Goal: Transaction & Acquisition: Purchase product/service

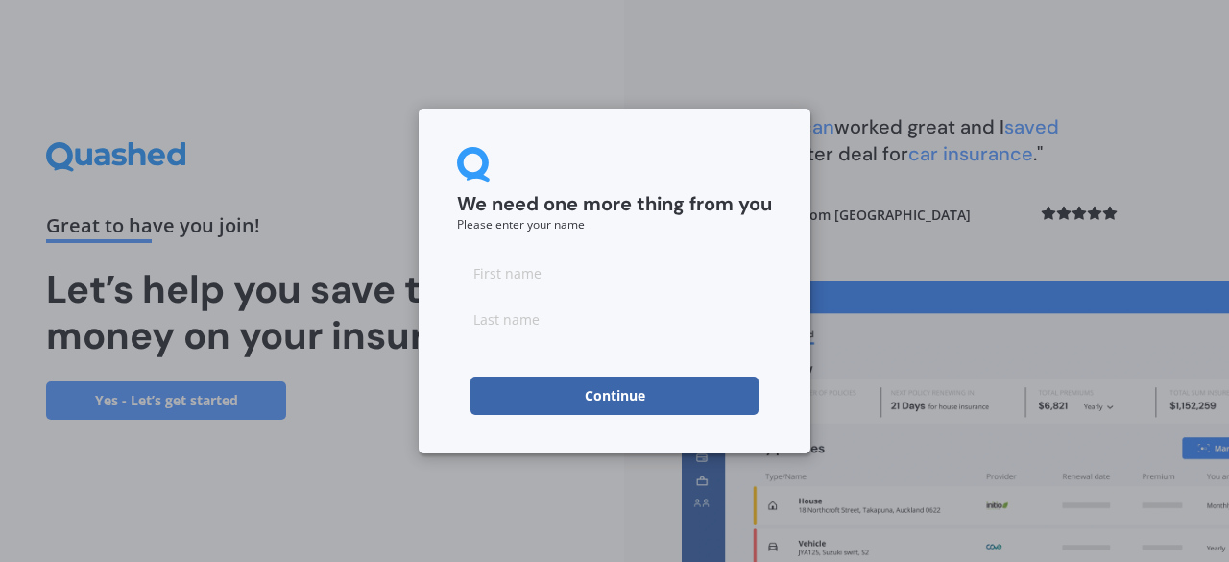
click at [638, 395] on button "Continue" at bounding box center [614, 395] width 288 height 38
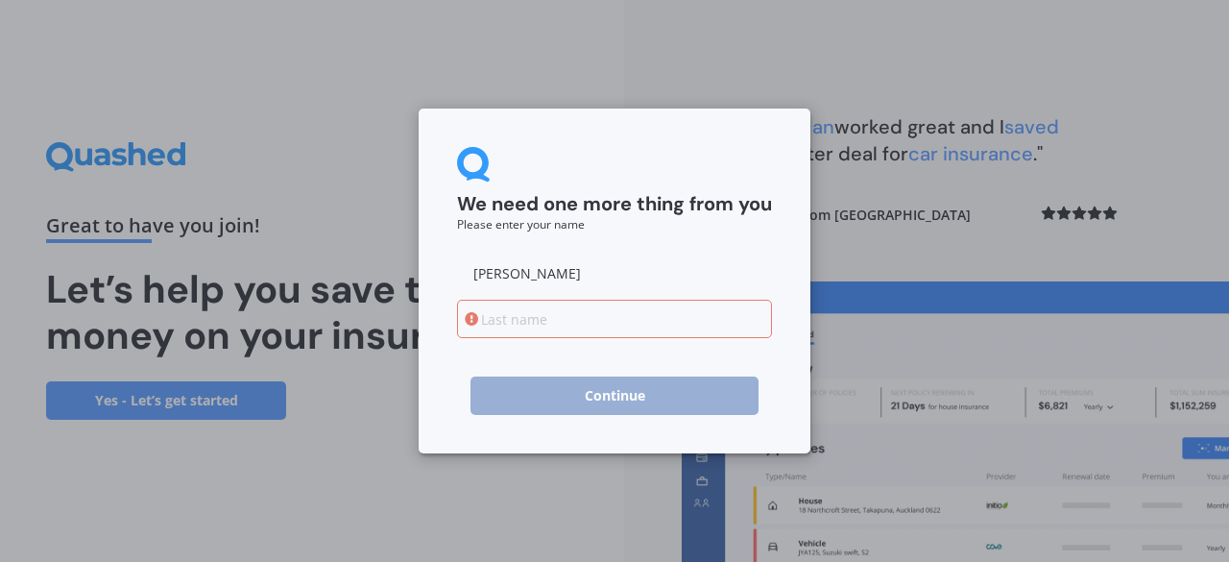
type input "[PERSON_NAME]"
click at [535, 318] on input at bounding box center [614, 318] width 315 height 38
type input "Amer"
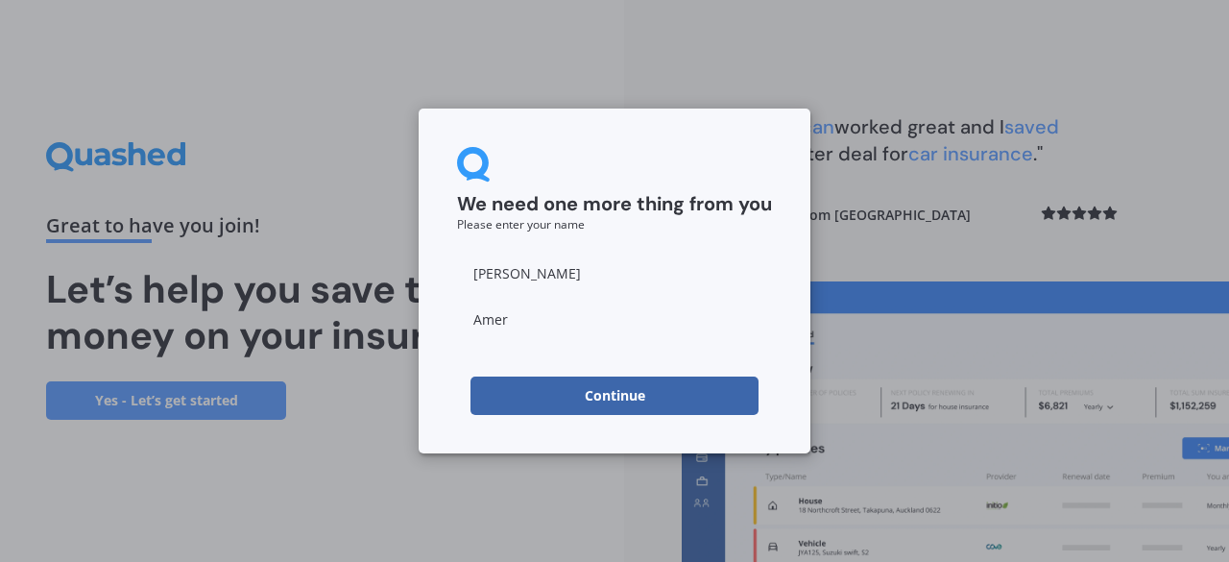
click at [622, 394] on button "Continue" at bounding box center [614, 395] width 288 height 38
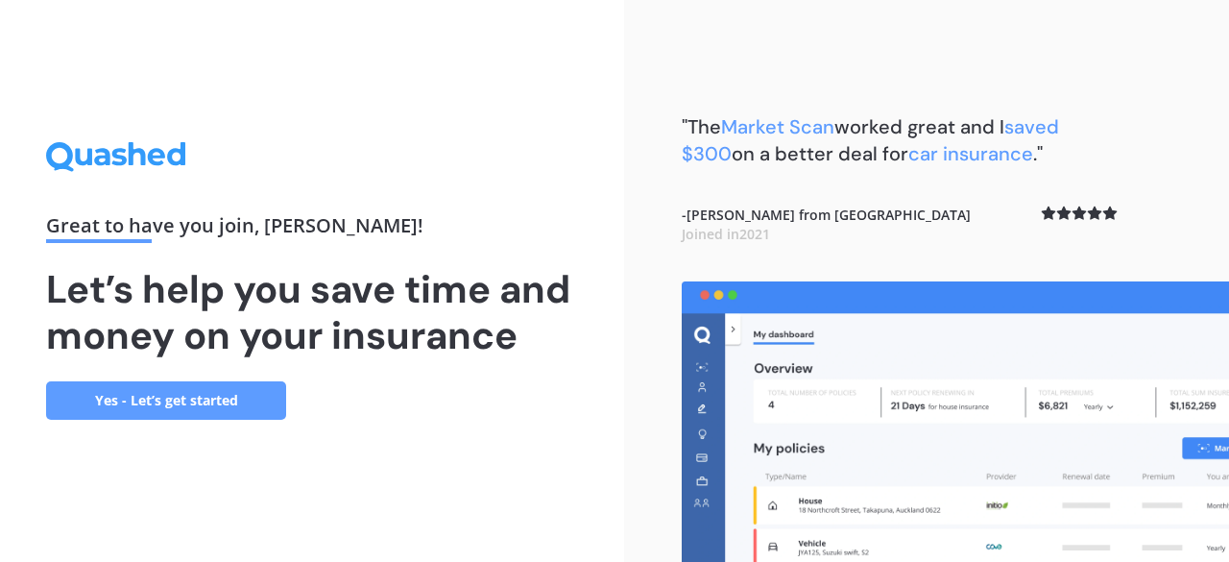
click at [181, 407] on link "Yes - Let’s get started" at bounding box center [166, 400] width 240 height 38
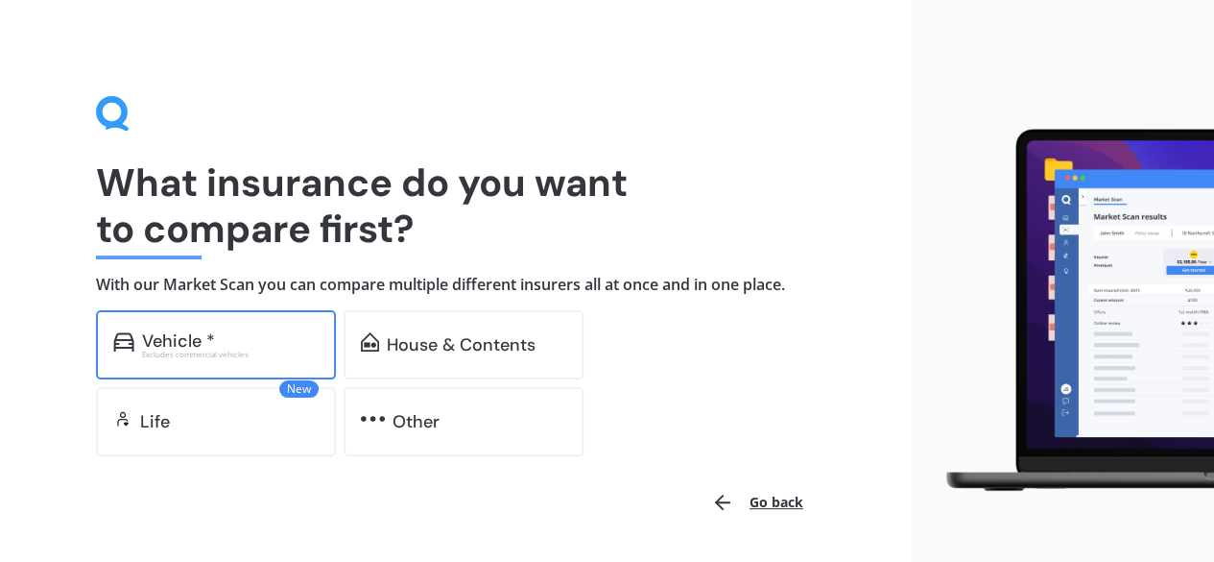
click at [207, 335] on div "Vehicle *" at bounding box center [178, 340] width 73 height 19
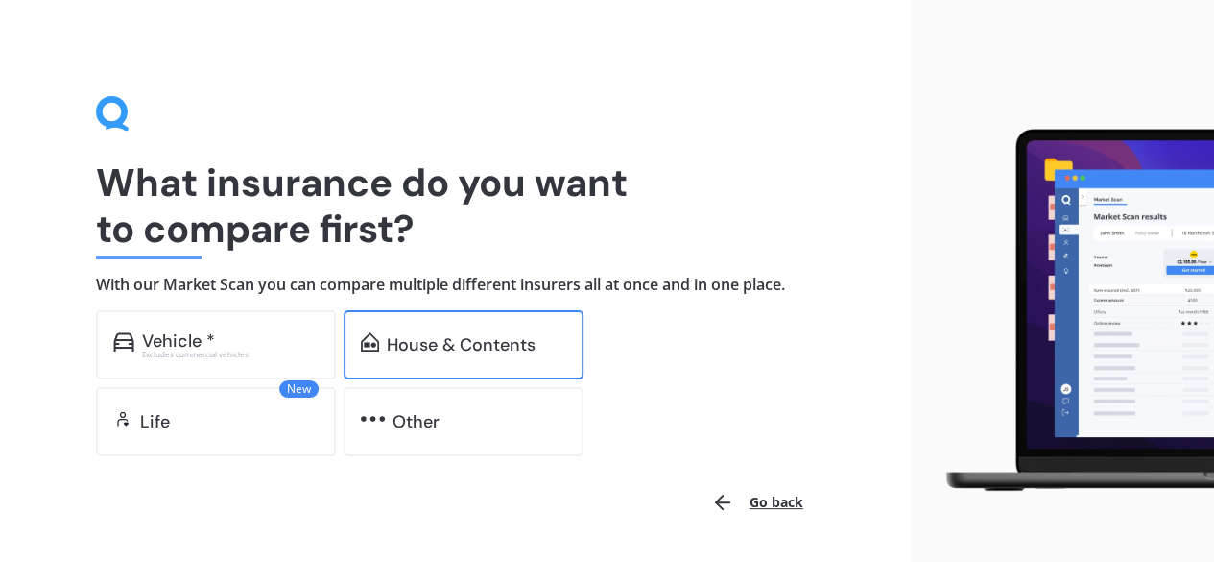
click at [420, 349] on div "House & Contents" at bounding box center [461, 344] width 149 height 19
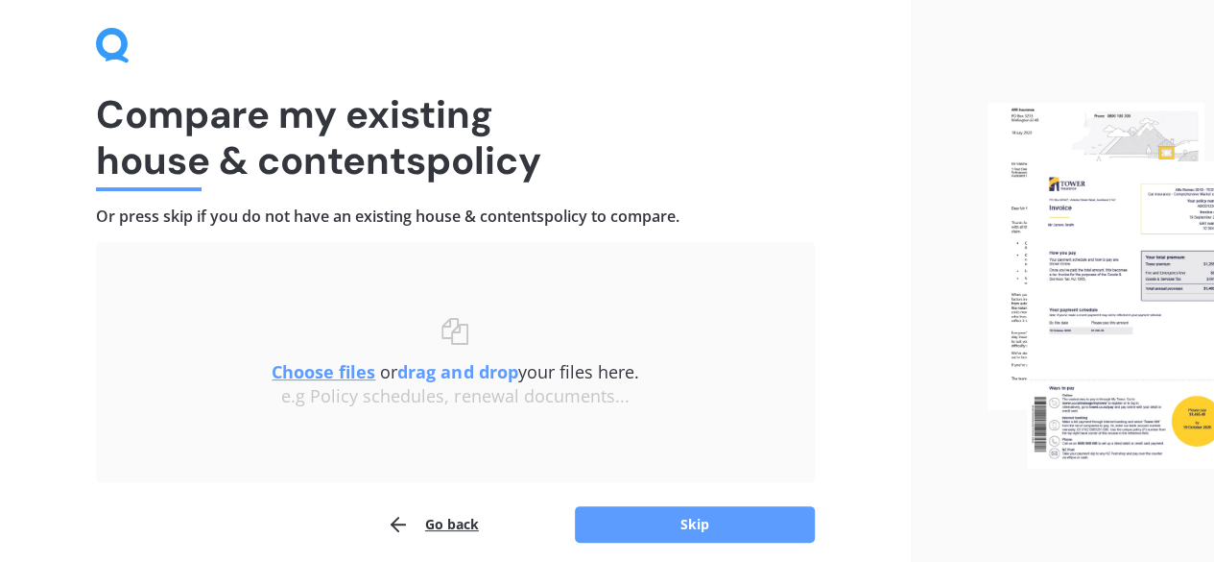
scroll to position [145, 0]
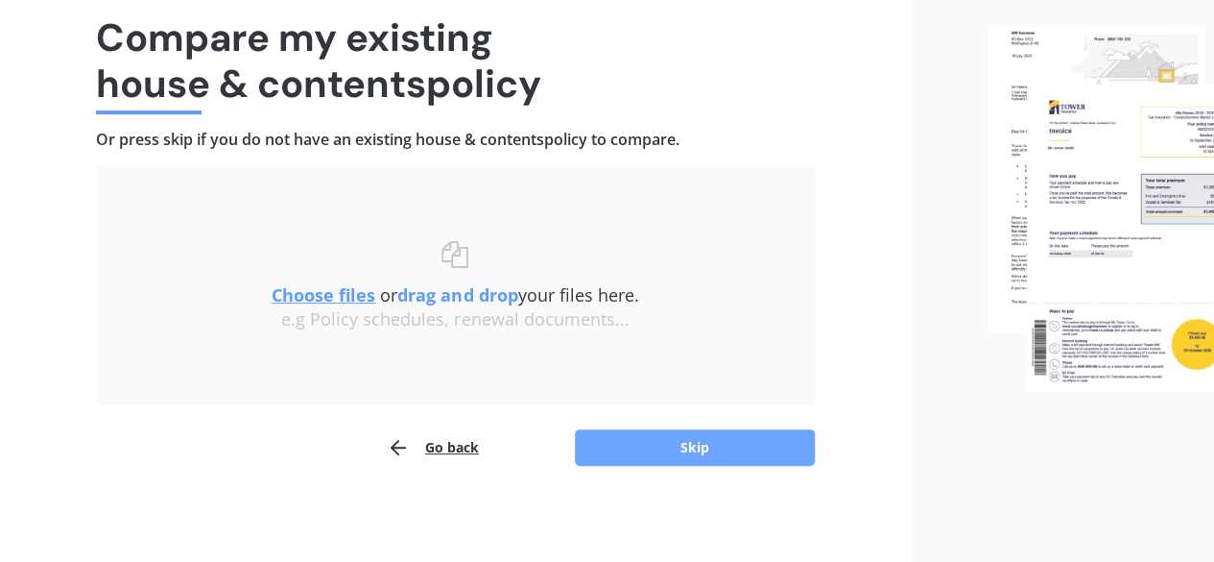
click at [666, 443] on button "Skip" at bounding box center [695, 447] width 240 height 36
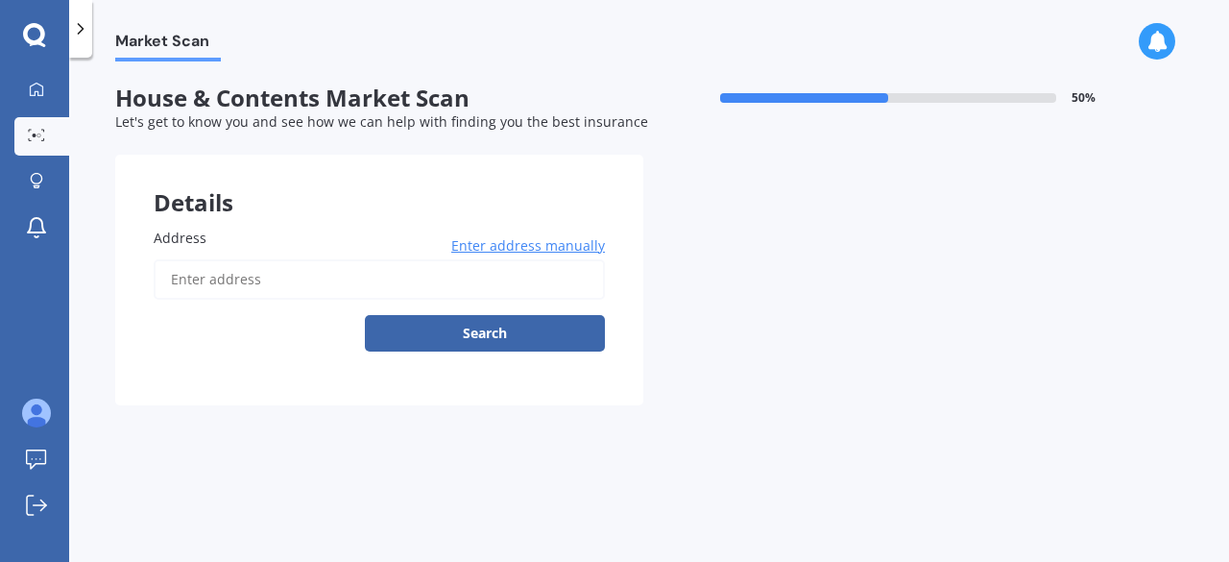
click at [177, 281] on input "Address" at bounding box center [379, 279] width 451 height 40
type input "[STREET_ADDRESS]"
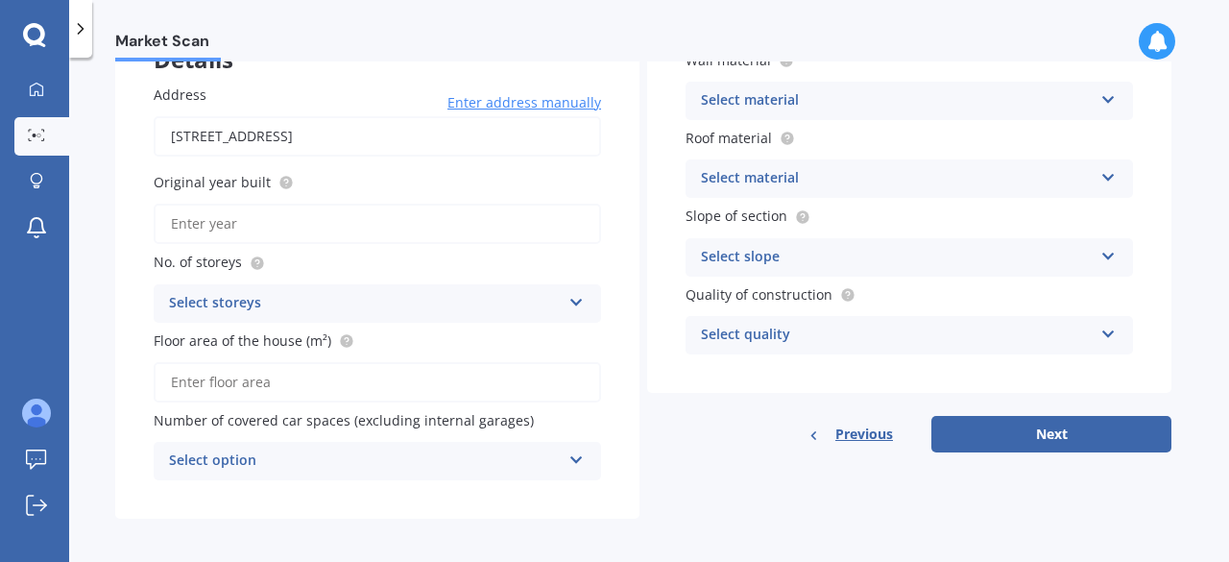
scroll to position [151, 0]
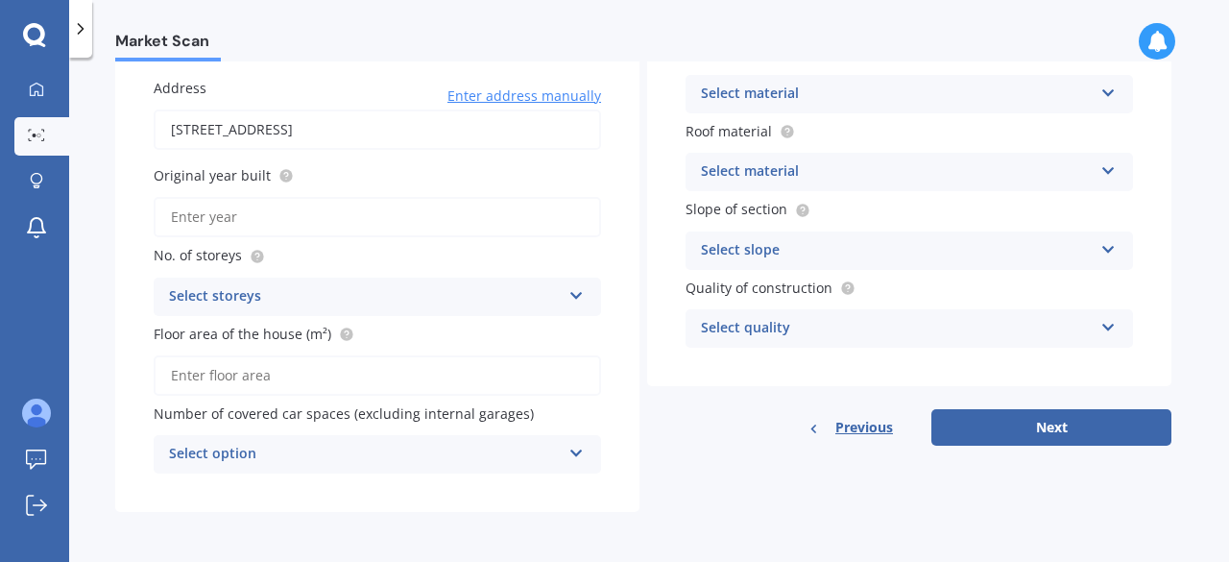
click at [257, 221] on input "Original year built" at bounding box center [377, 217] width 447 height 40
type input "1909"
click at [576, 293] on icon at bounding box center [576, 291] width 16 height 13
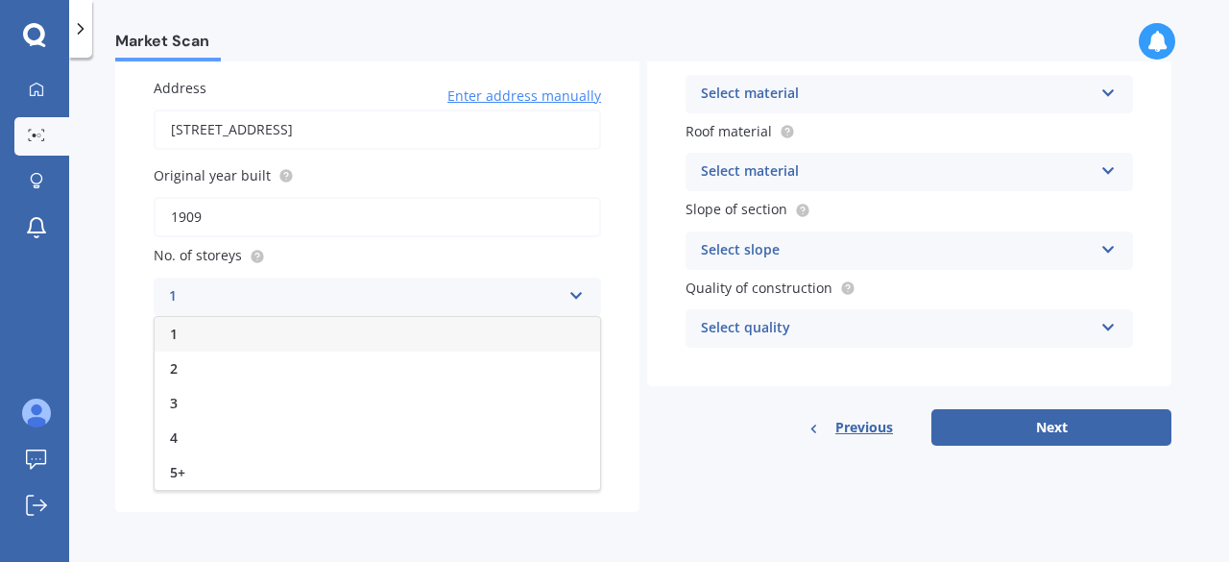
click at [324, 299] on div "1" at bounding box center [365, 296] width 392 height 23
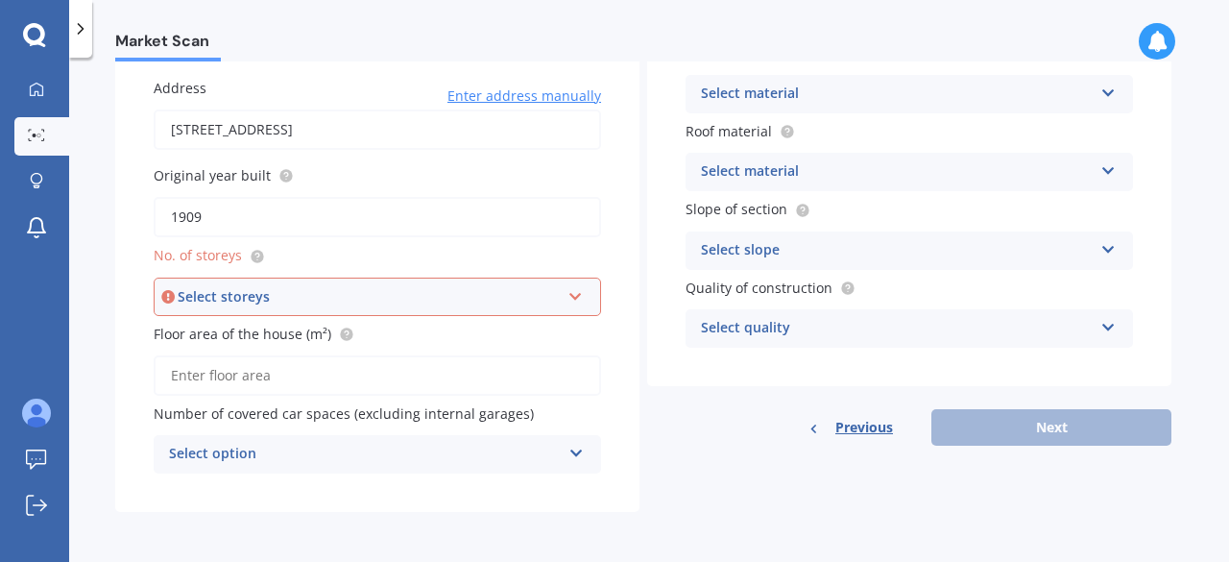
click at [574, 291] on icon at bounding box center [575, 292] width 16 height 13
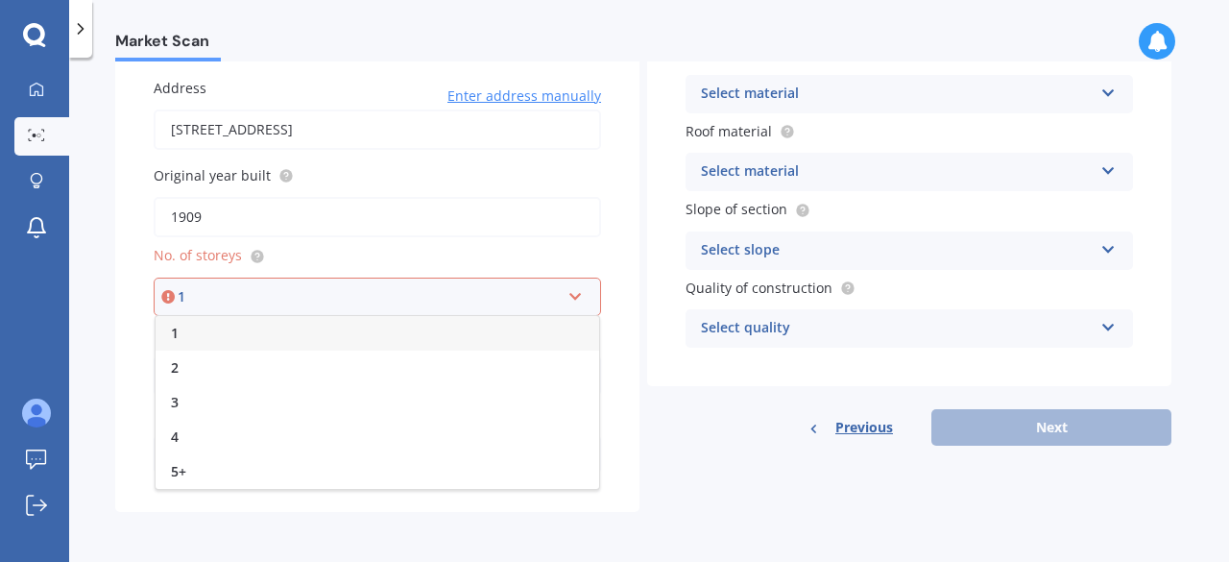
click at [469, 339] on div "1" at bounding box center [376, 333] width 443 height 35
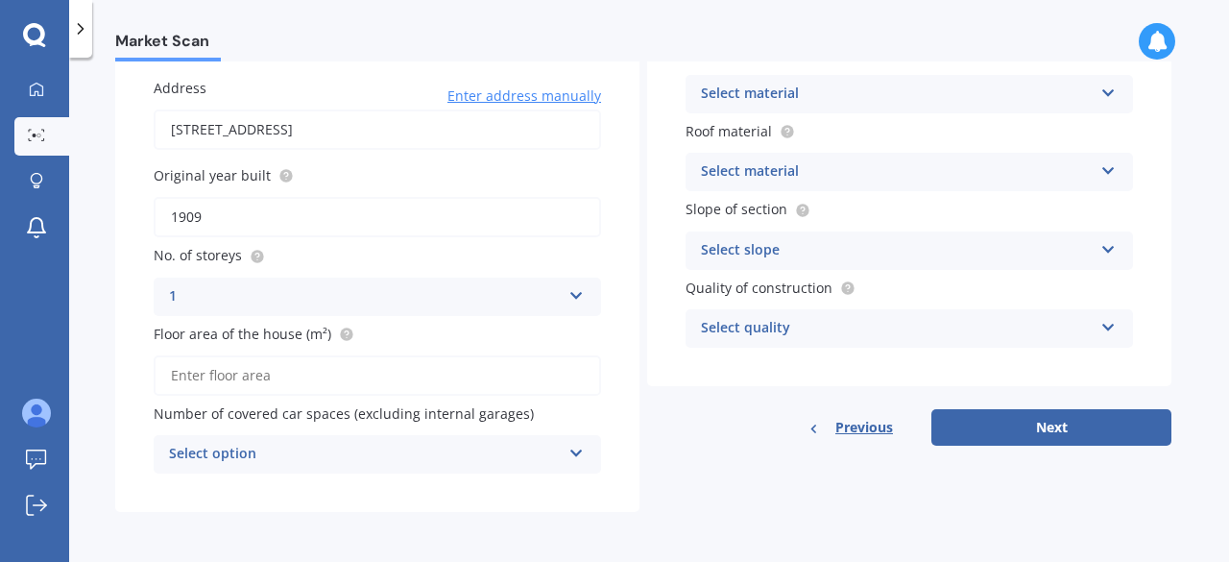
click at [284, 374] on input "Floor area of the house (m²)" at bounding box center [377, 375] width 447 height 40
type input "127"
click at [573, 452] on icon at bounding box center [576, 449] width 16 height 13
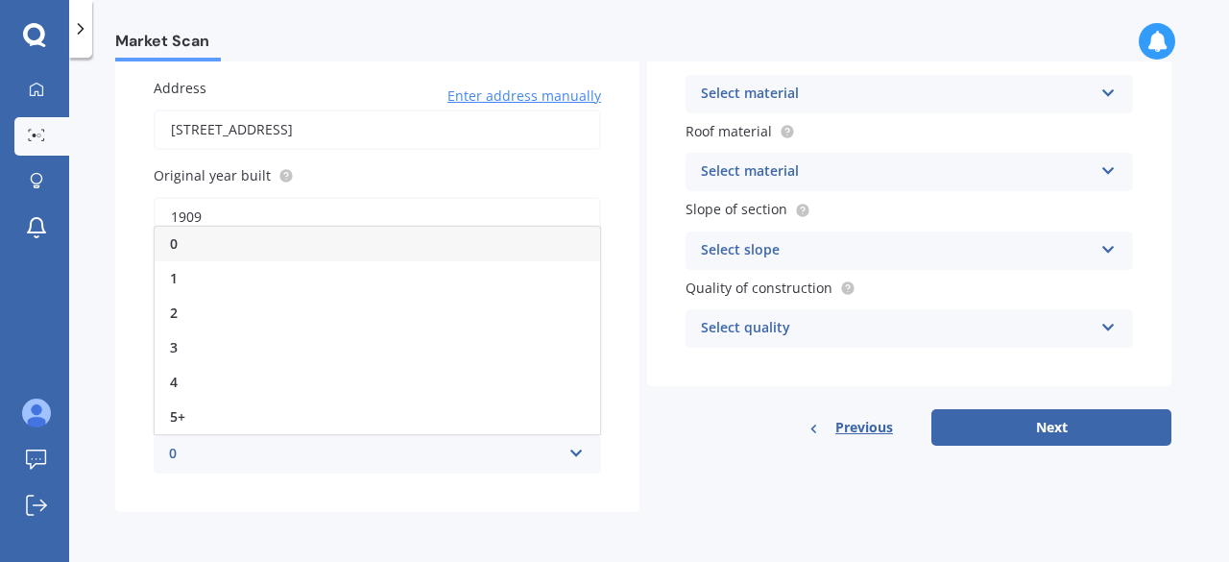
click at [179, 276] on div "1" at bounding box center [377, 278] width 445 height 35
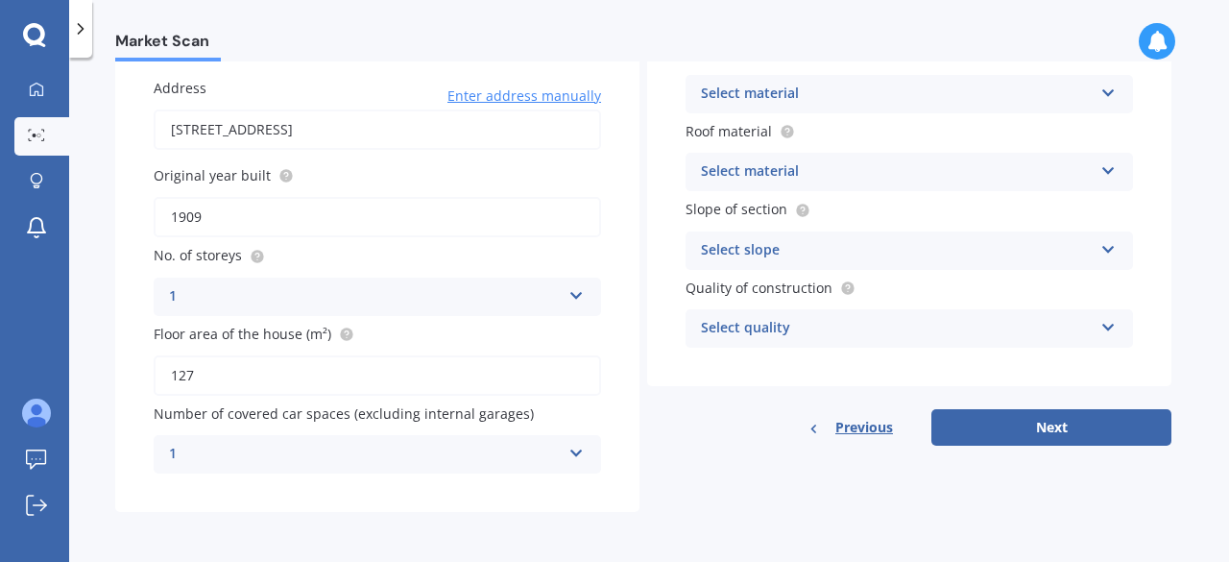
scroll to position [0, 0]
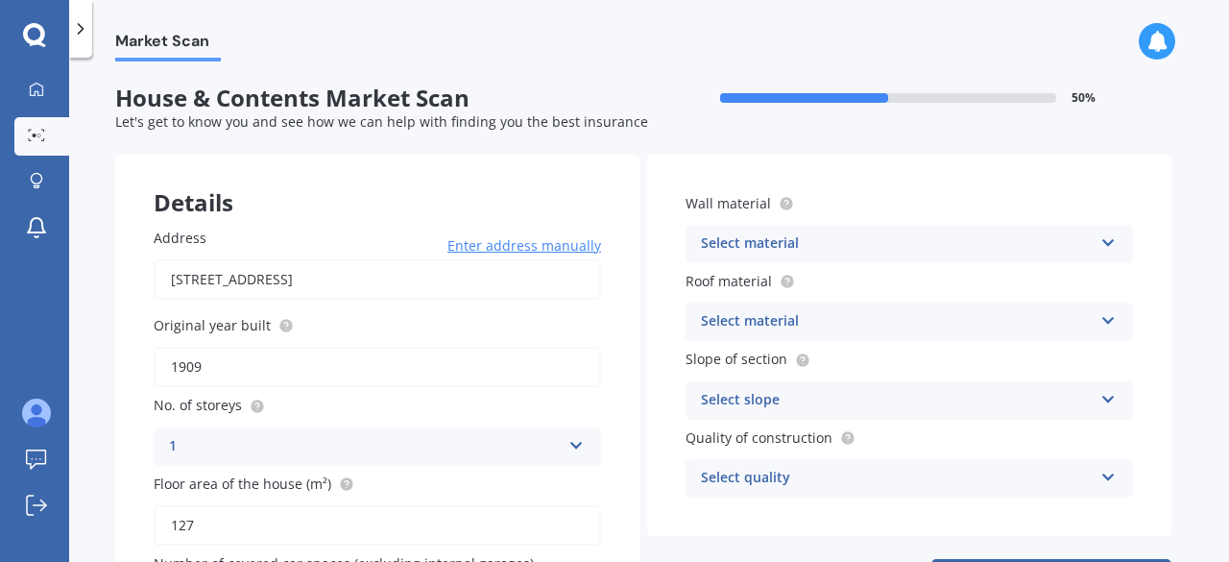
click at [1107, 239] on icon at bounding box center [1108, 238] width 16 height 13
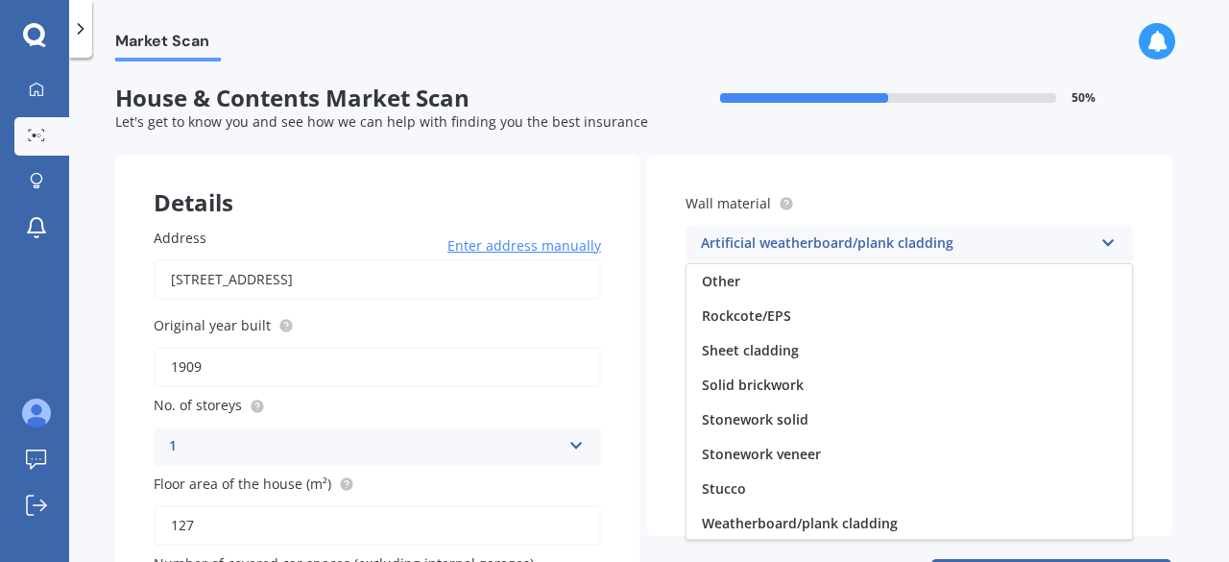
scroll to position [174, 0]
click at [785, 520] on span "Weatherboard/plank cladding" at bounding box center [800, 522] width 196 height 18
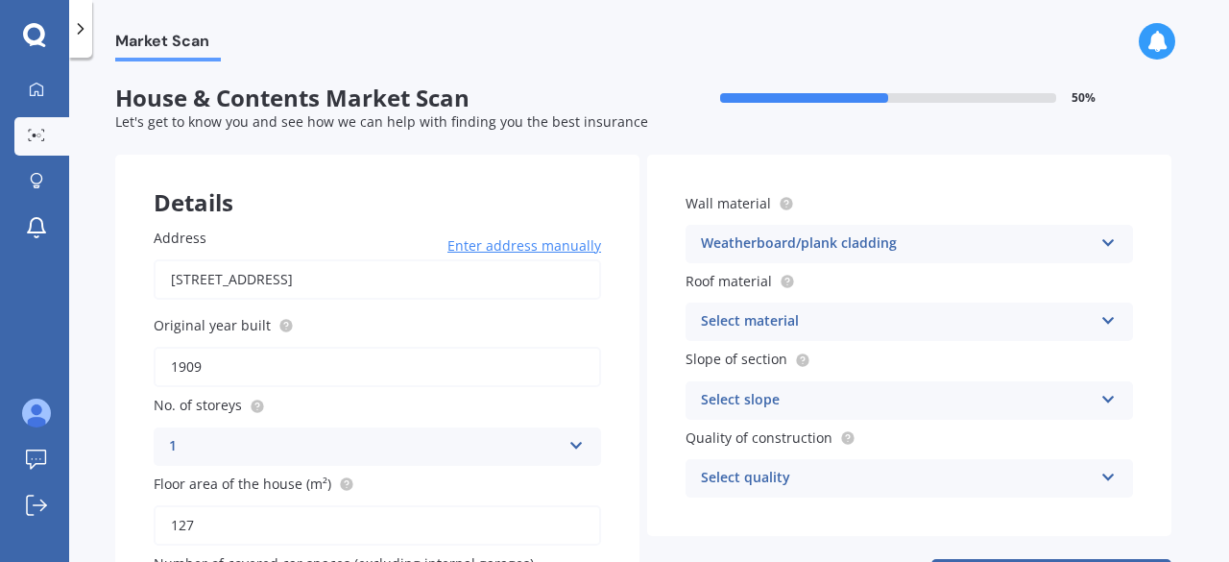
click at [1111, 320] on icon at bounding box center [1108, 316] width 16 height 13
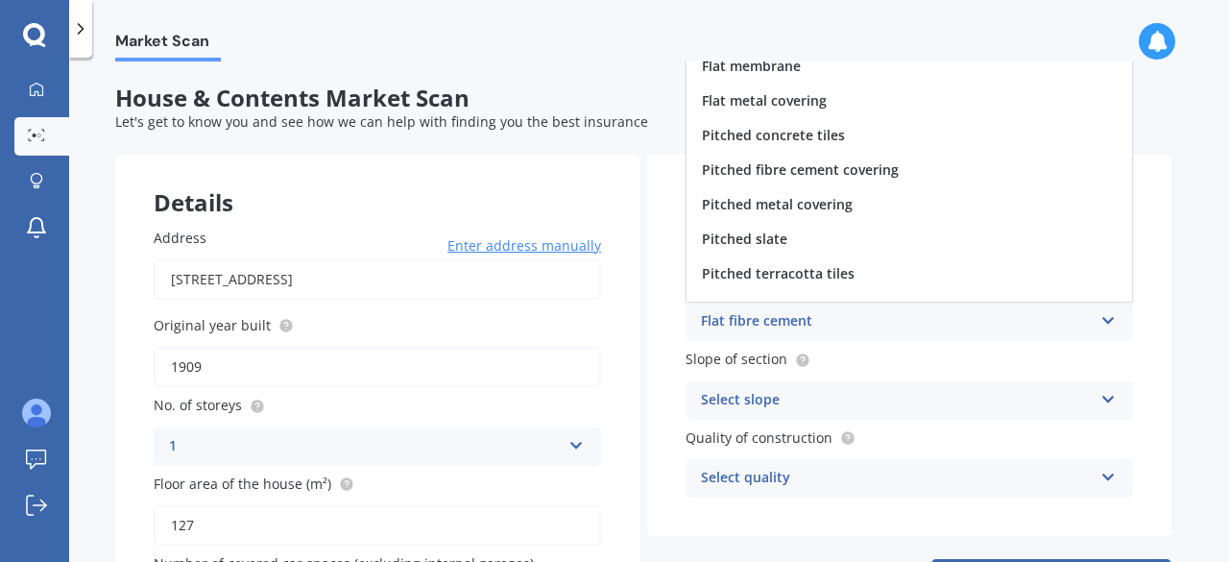
scroll to position [0, 0]
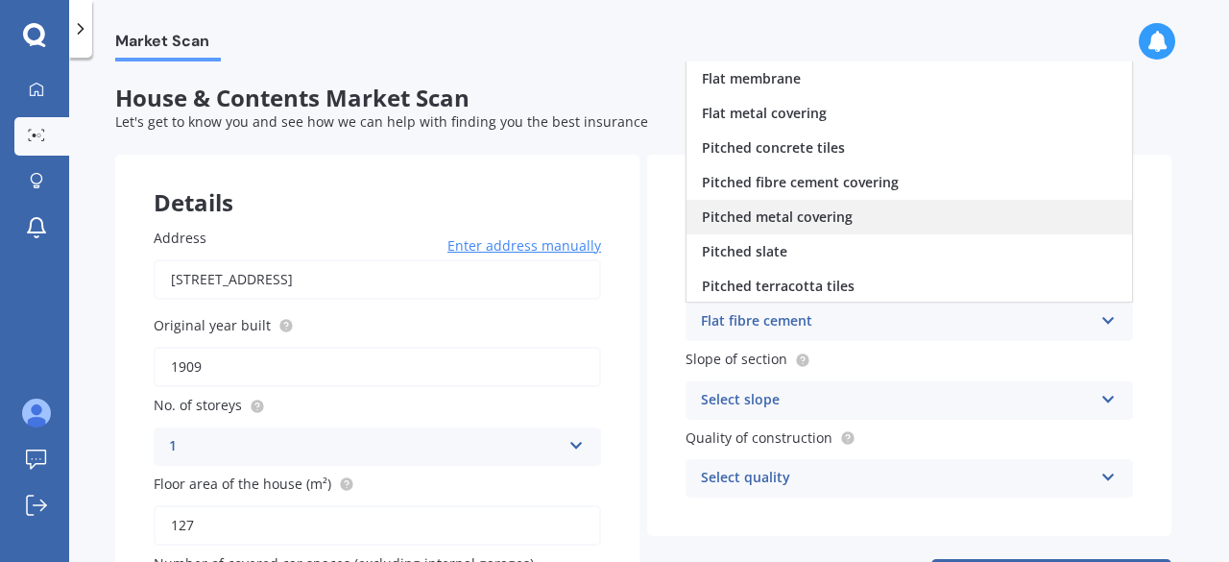
click at [742, 217] on span "Pitched metal covering" at bounding box center [777, 216] width 151 height 18
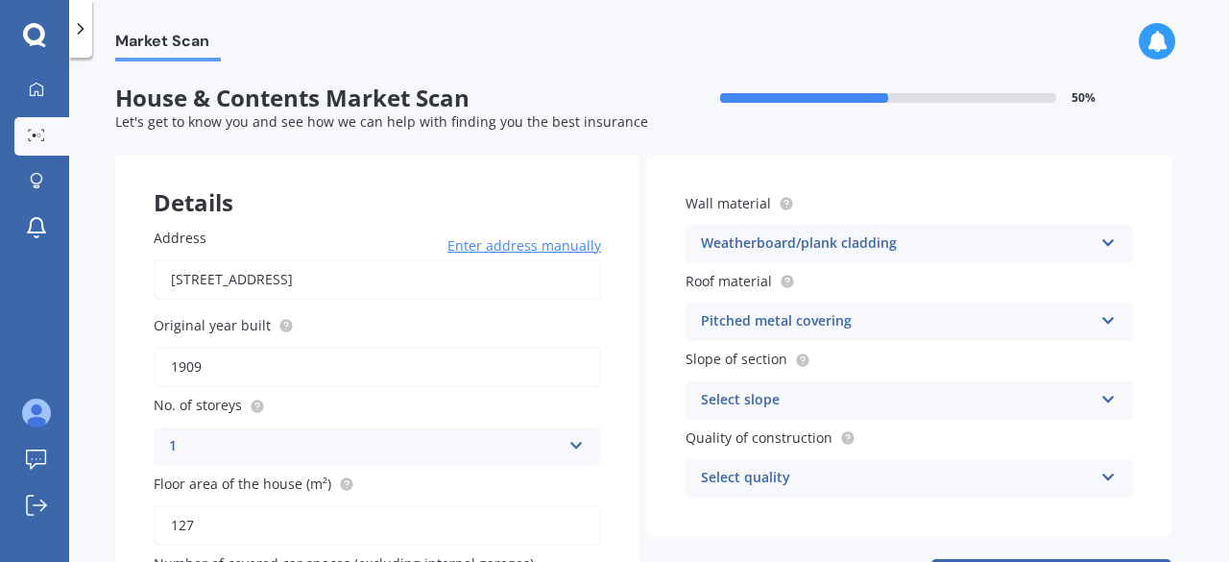
scroll to position [96, 0]
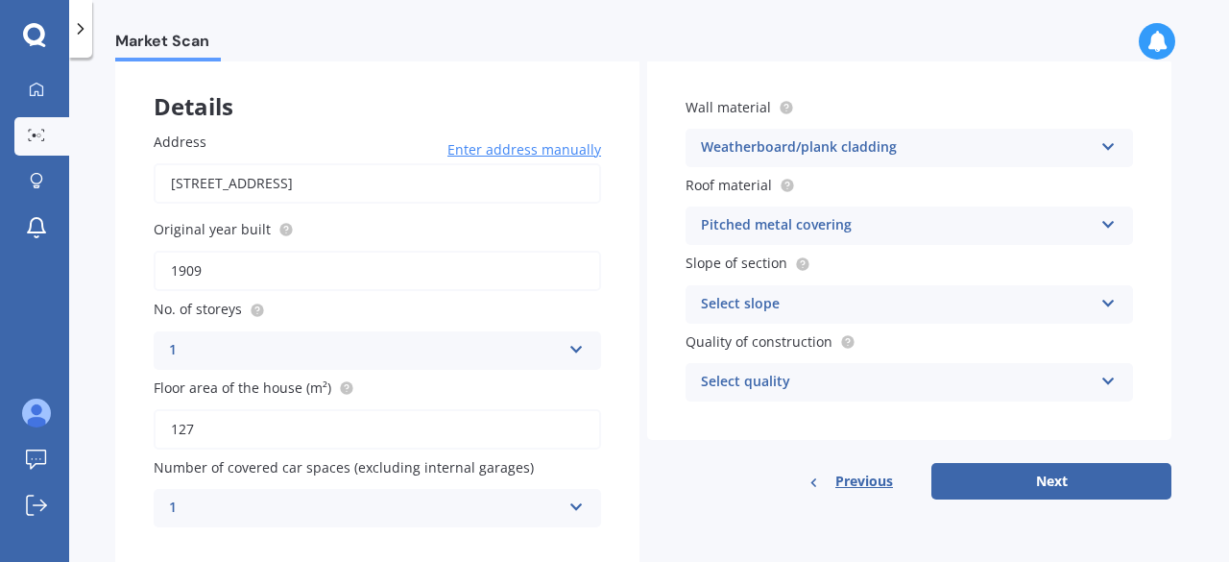
click at [1107, 303] on icon at bounding box center [1108, 299] width 16 height 13
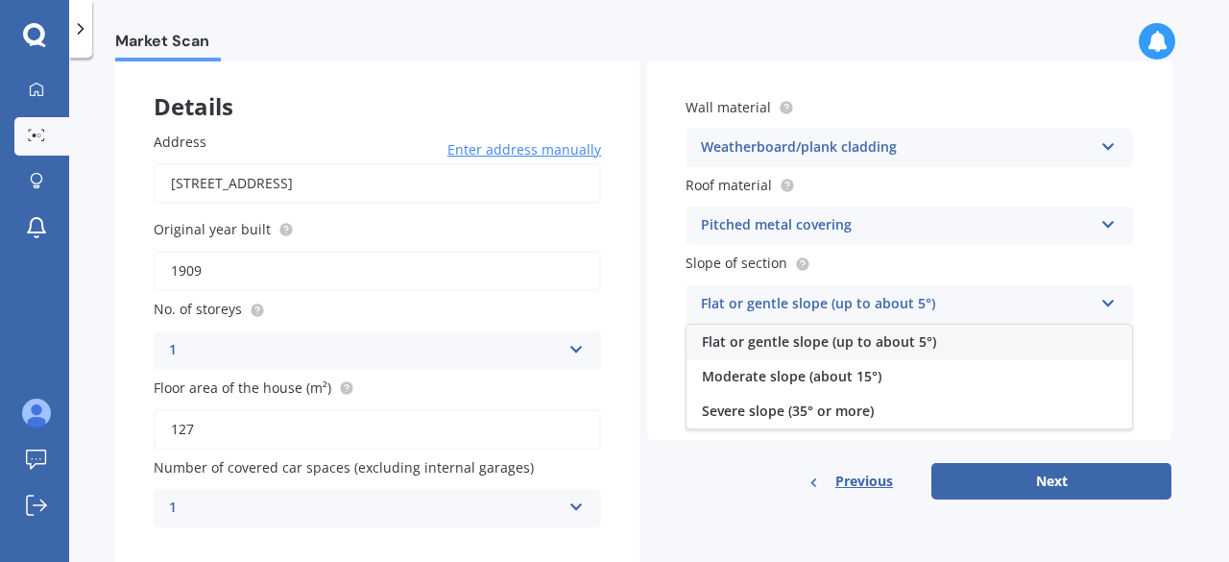
click at [870, 340] on span "Flat or gentle slope (up to about 5°)" at bounding box center [819, 341] width 234 height 18
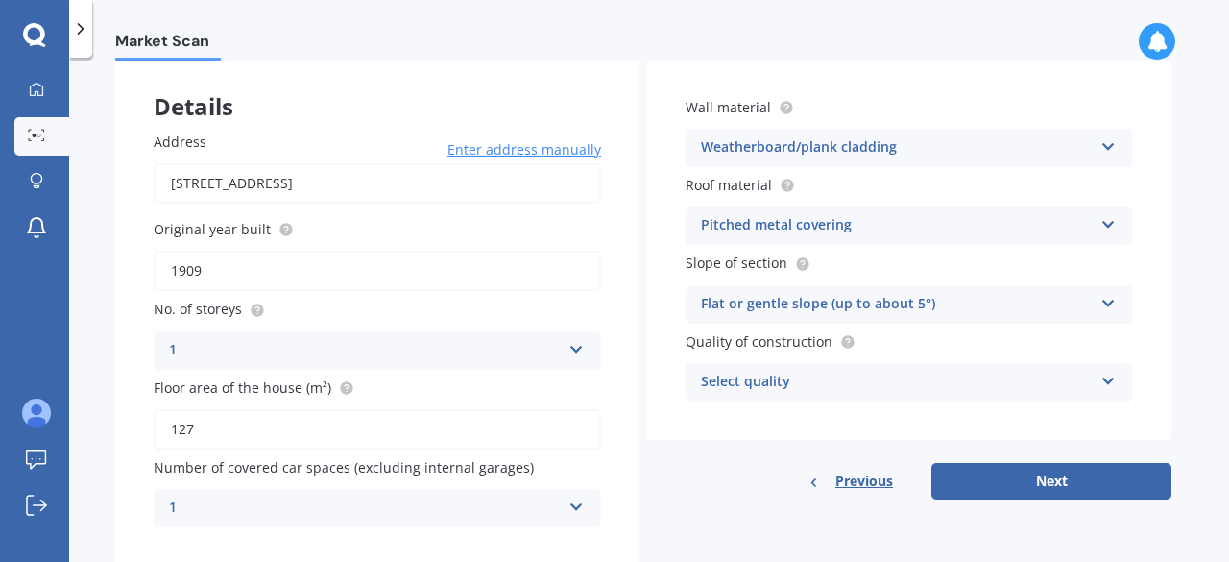
click at [1111, 379] on icon at bounding box center [1108, 377] width 16 height 13
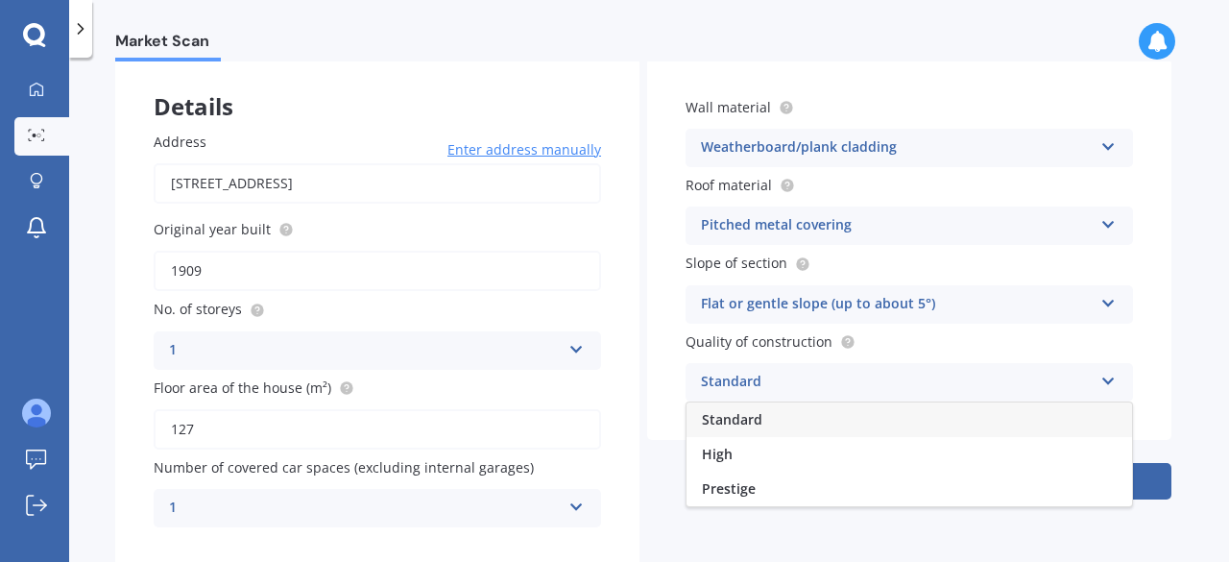
click at [937, 419] on div "Standard" at bounding box center [908, 419] width 445 height 35
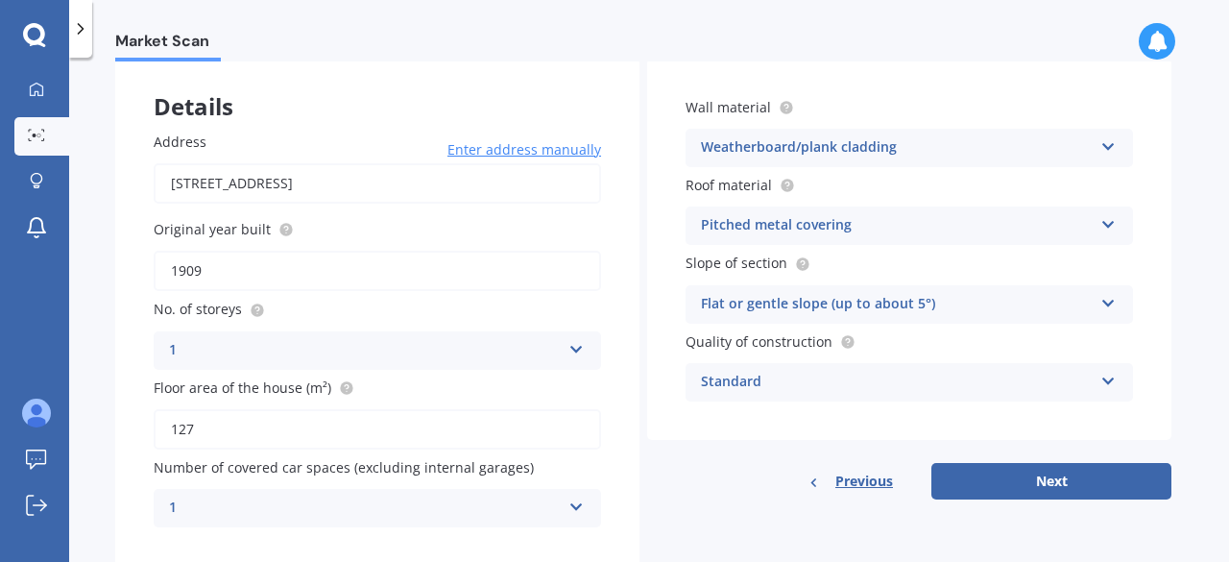
scroll to position [151, 0]
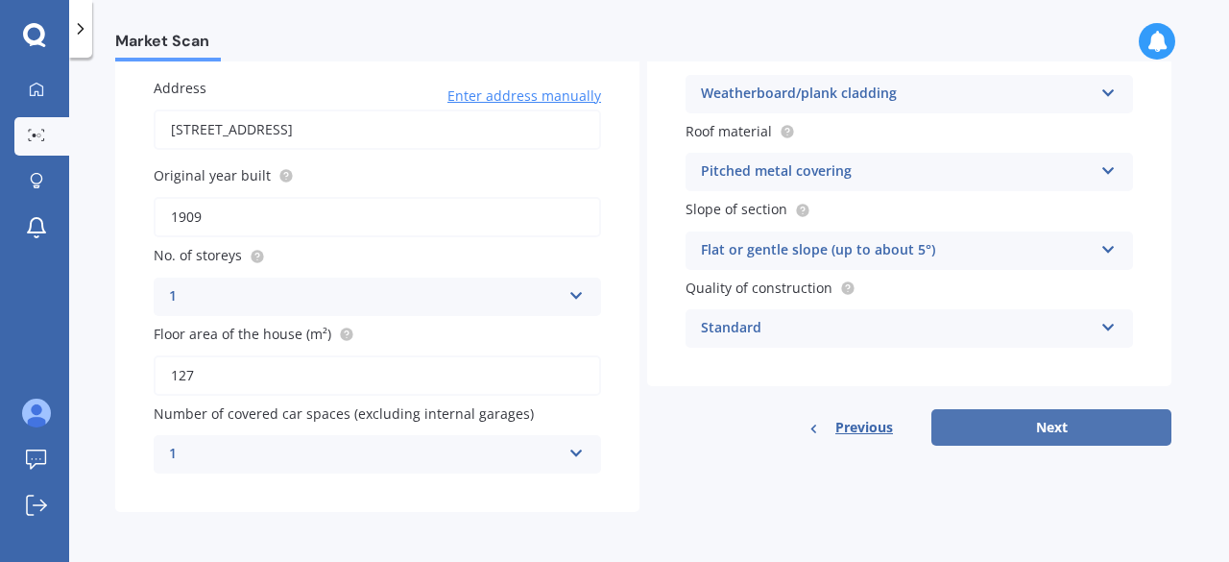
click at [1052, 422] on button "Next" at bounding box center [1051, 427] width 240 height 36
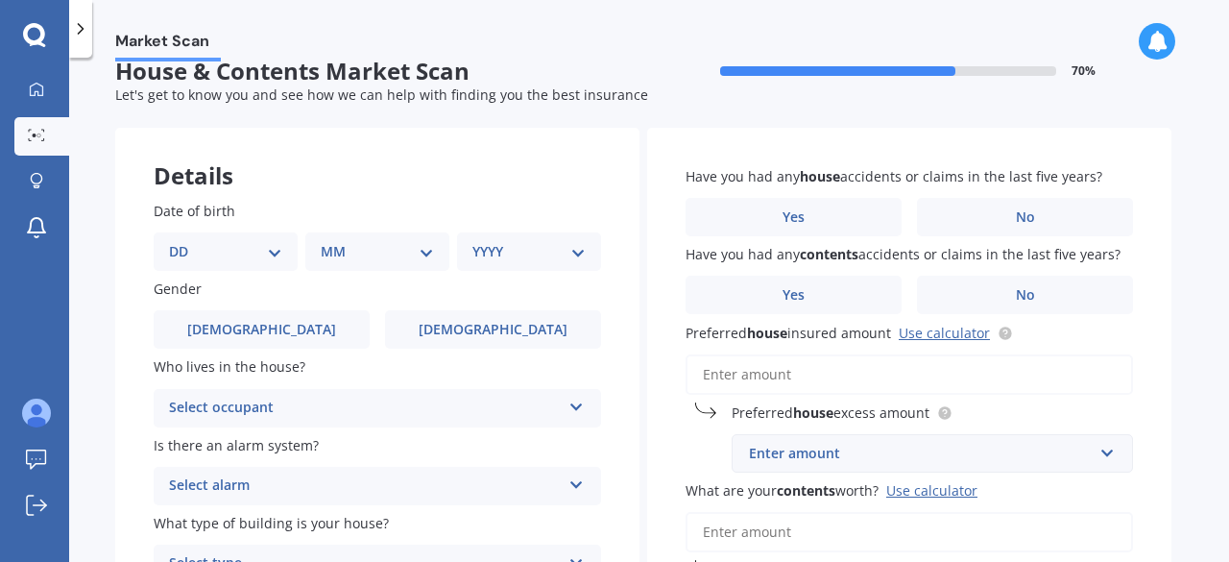
scroll to position [0, 0]
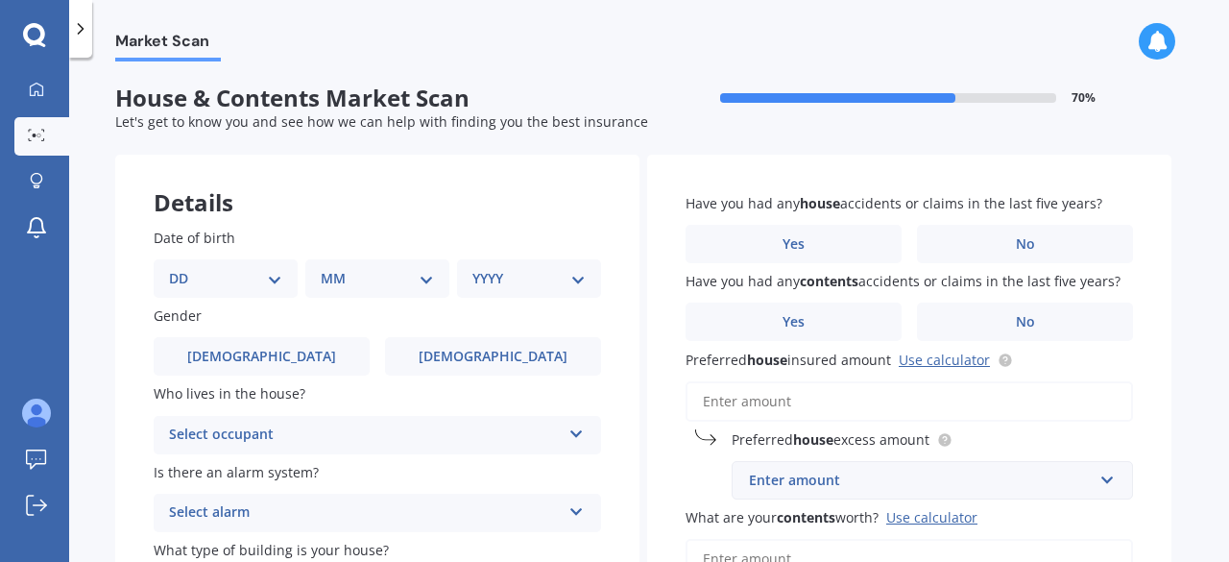
click at [272, 279] on select "DD 01 02 03 04 05 06 07 08 09 10 11 12 13 14 15 16 17 18 19 20 21 22 23 24 25 2…" at bounding box center [225, 278] width 113 height 21
select select "01"
click at [184, 268] on select "DD 01 02 03 04 05 06 07 08 09 10 11 12 13 14 15 16 17 18 19 20 21 22 23 24 25 2…" at bounding box center [225, 278] width 113 height 21
click at [425, 281] on select "MM 01 02 03 04 05 06 07 08 09 10 11 12" at bounding box center [381, 278] width 106 height 21
select select "09"
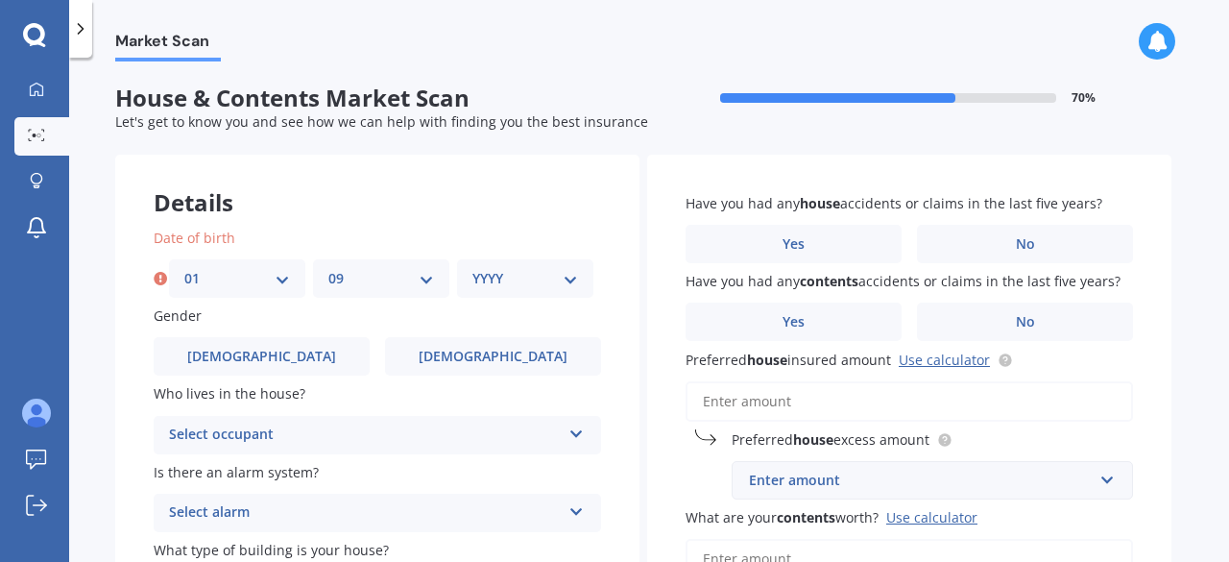
click at [328, 268] on select "MM 01 02 03 04 05 06 07 08 09 10 11 12" at bounding box center [381, 278] width 106 height 21
click at [565, 274] on select "YYYY 2009 2008 2007 2006 2005 2004 2003 2002 2001 2000 1999 1998 1997 1996 1995…" at bounding box center [525, 278] width 106 height 21
select select "1965"
click at [472, 268] on select "YYYY 2009 2008 2007 2006 2005 2004 2003 2002 2001 2000 1999 1998 1997 1996 1995…" at bounding box center [525, 278] width 106 height 21
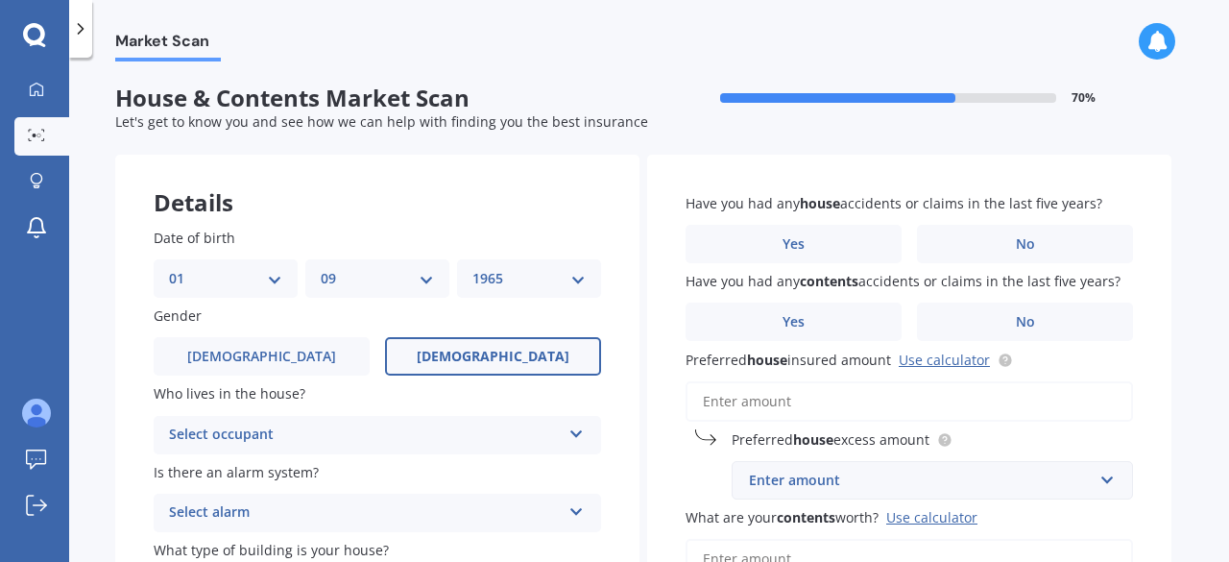
click at [489, 354] on span "[DEMOGRAPHIC_DATA]" at bounding box center [493, 356] width 153 height 16
click at [0, 0] on input "[DEMOGRAPHIC_DATA]" at bounding box center [0, 0] width 0 height 0
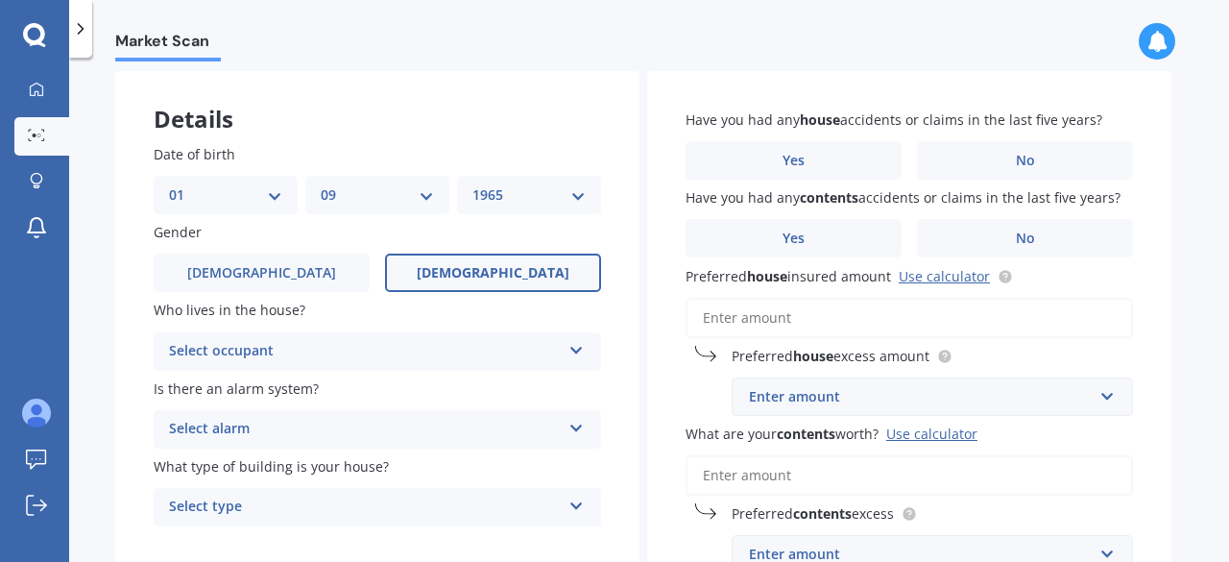
scroll to position [192, 0]
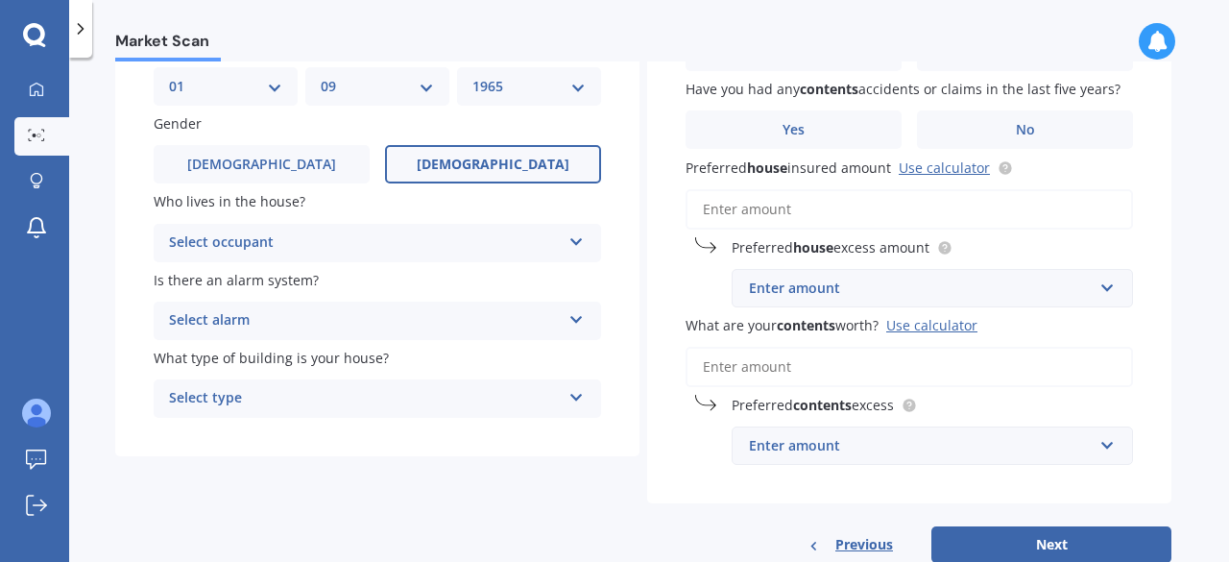
click at [575, 241] on icon at bounding box center [576, 237] width 16 height 13
click at [526, 288] on div "Owner" at bounding box center [377, 280] width 445 height 35
click at [579, 317] on icon at bounding box center [576, 315] width 16 height 13
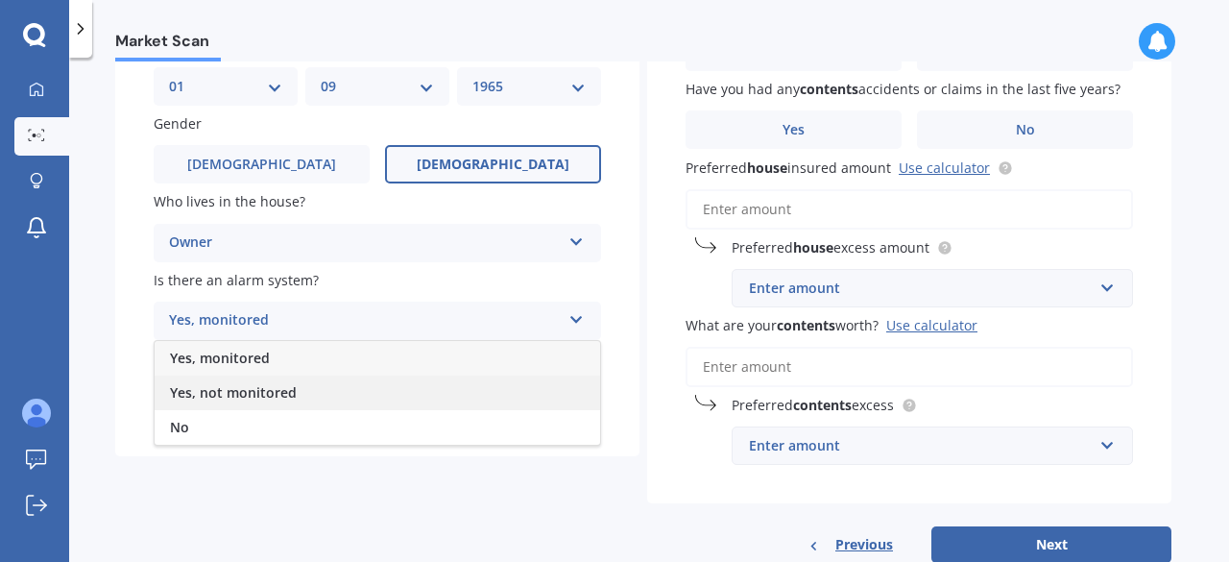
click at [401, 396] on div "Yes, not monitored" at bounding box center [377, 392] width 445 height 35
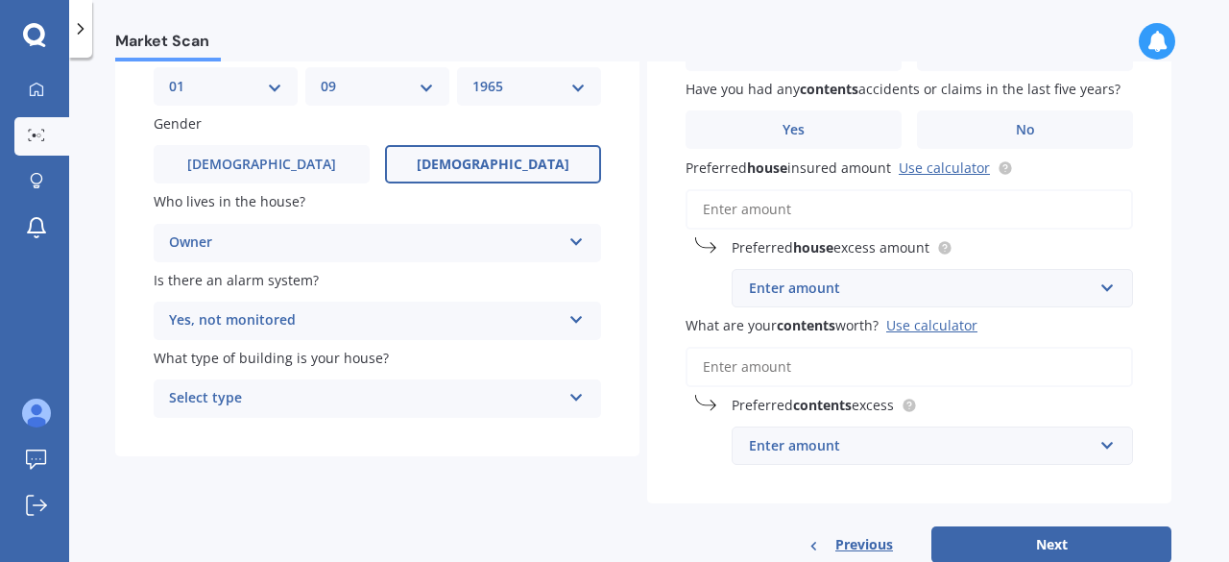
click at [575, 394] on icon at bounding box center [576, 393] width 16 height 13
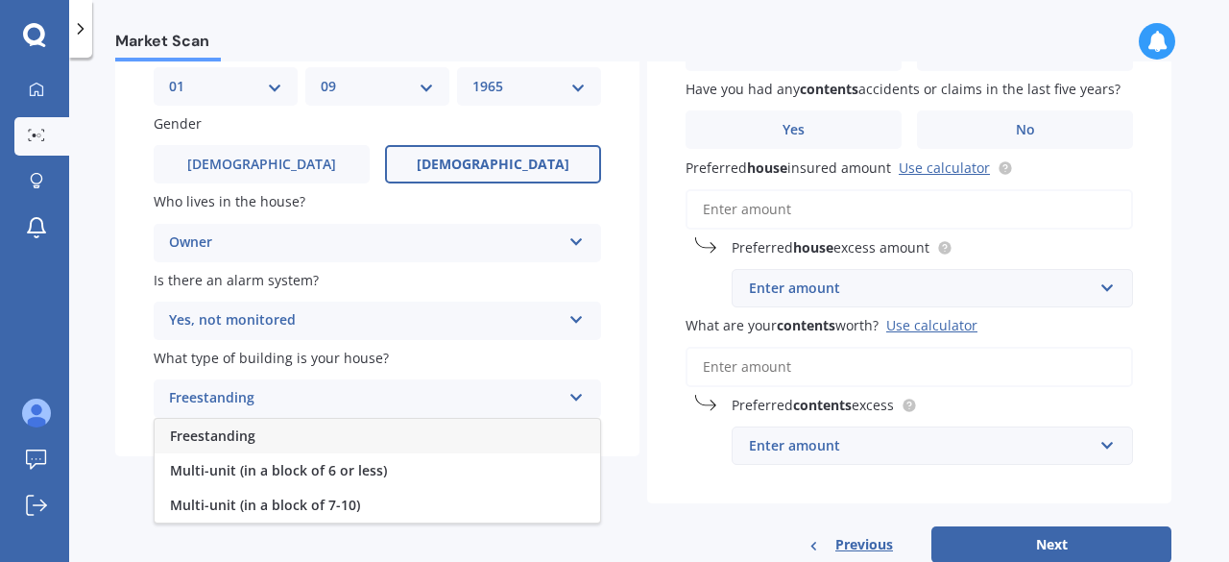
click at [528, 436] on div "Freestanding" at bounding box center [377, 436] width 445 height 35
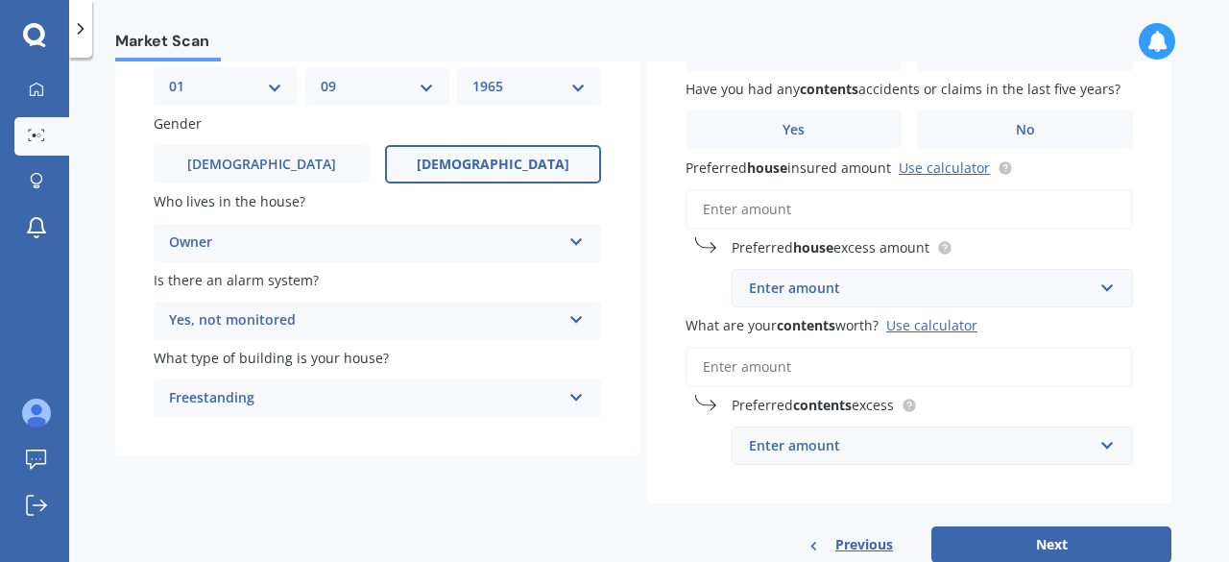
scroll to position [0, 0]
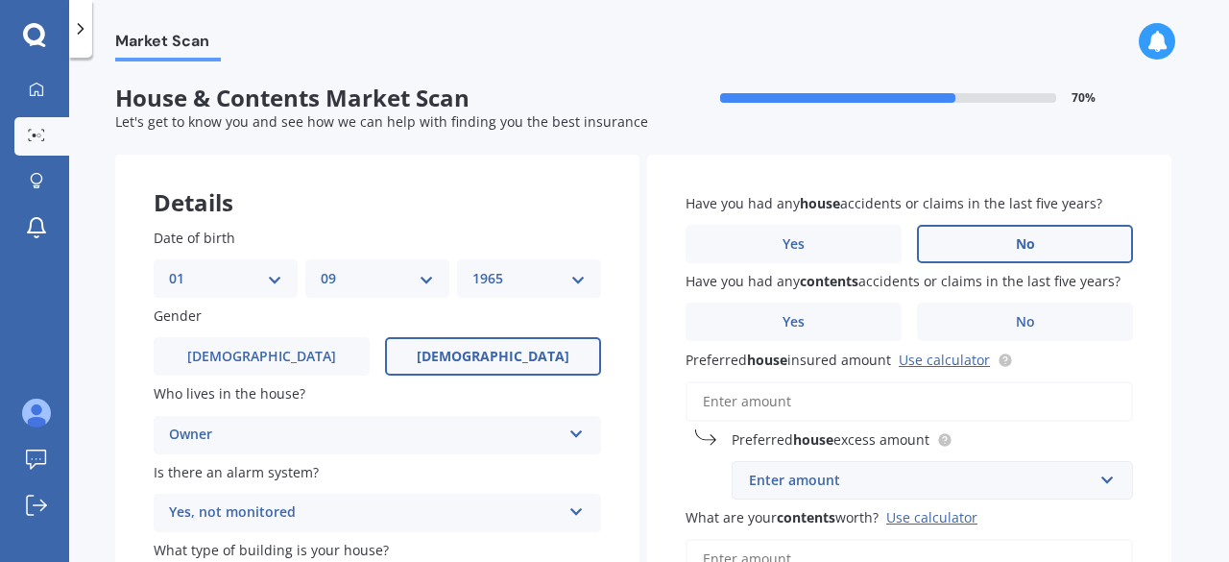
click at [1006, 245] on label "No" at bounding box center [1025, 244] width 216 height 38
click at [0, 0] on input "No" at bounding box center [0, 0] width 0 height 0
click at [1031, 321] on span "No" at bounding box center [1025, 322] width 19 height 16
click at [0, 0] on input "No" at bounding box center [0, 0] width 0 height 0
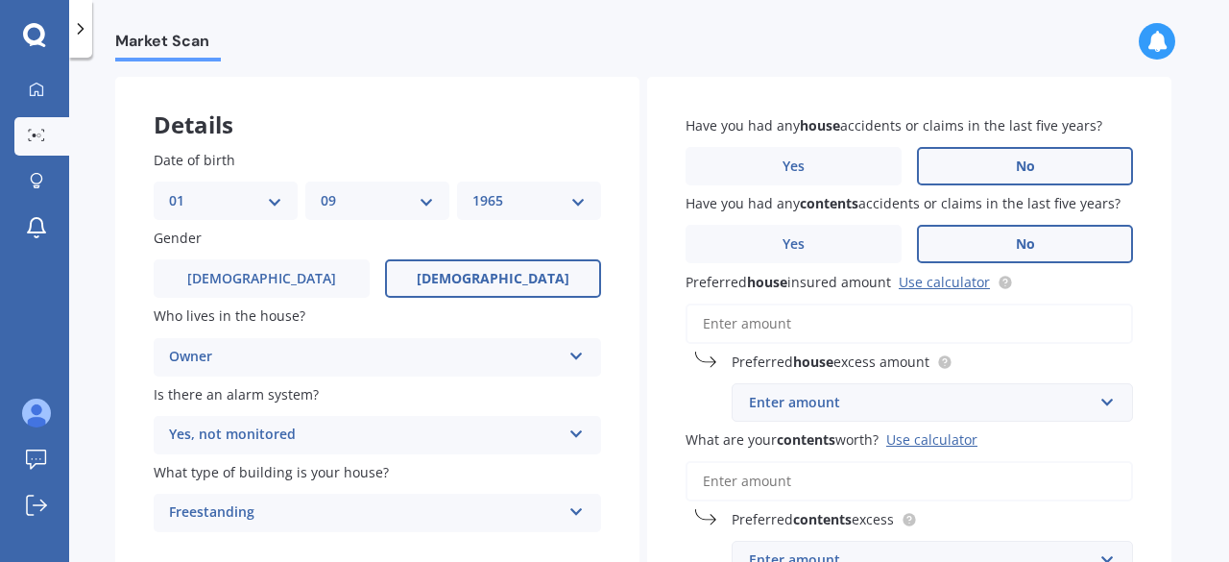
scroll to position [244, 0]
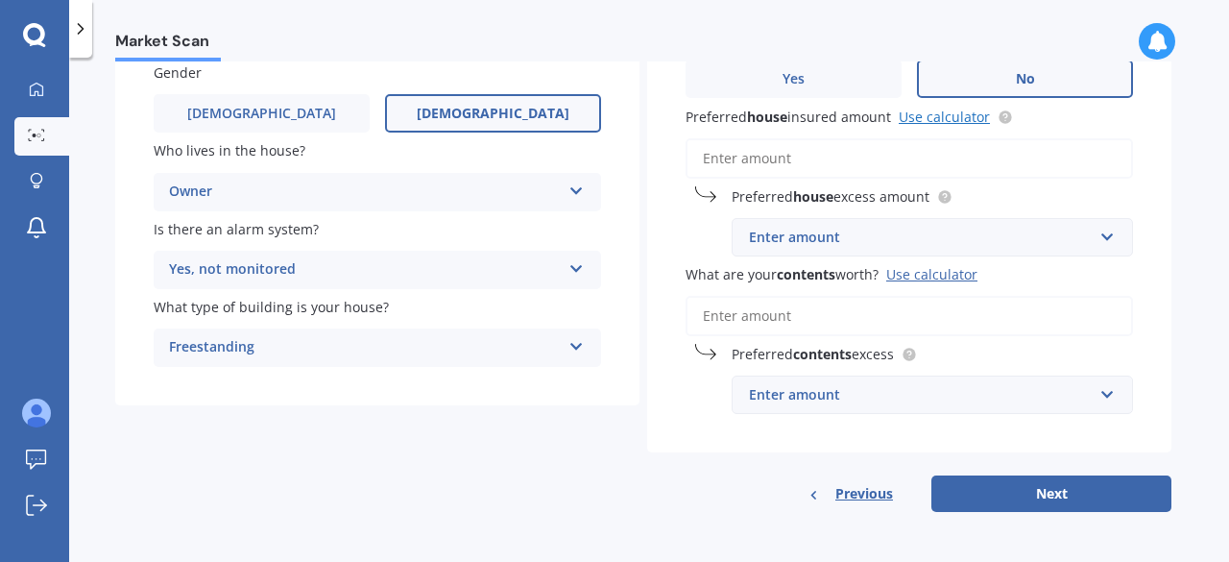
click at [939, 116] on link "Use calculator" at bounding box center [943, 117] width 91 height 18
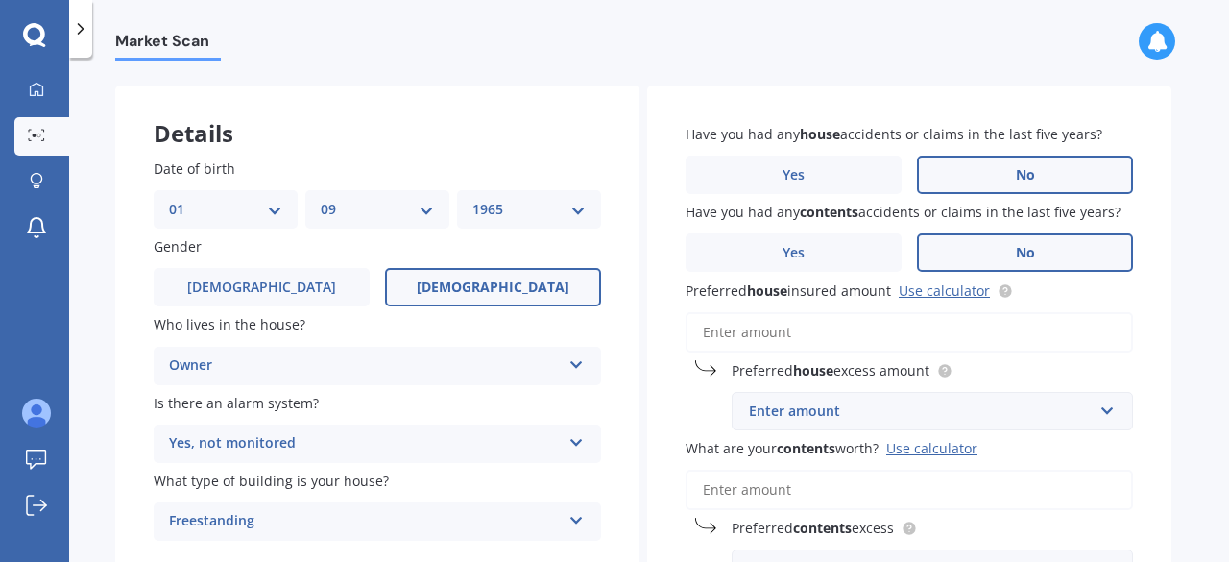
scroll to position [52, 0]
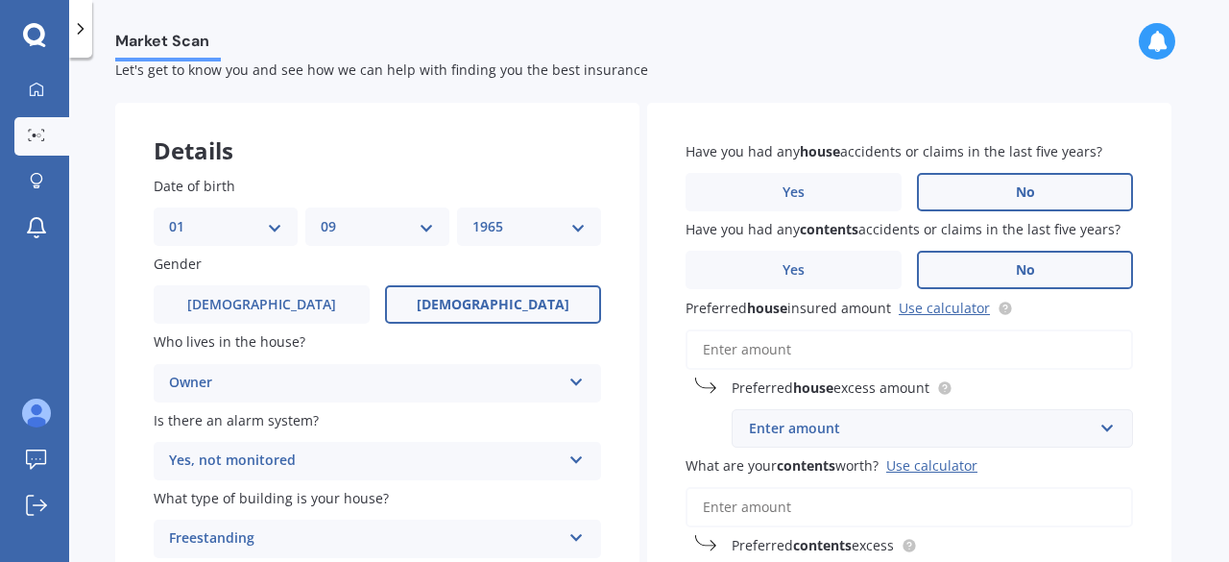
click at [703, 347] on input "Preferred house insured amount Use calculator" at bounding box center [908, 349] width 447 height 40
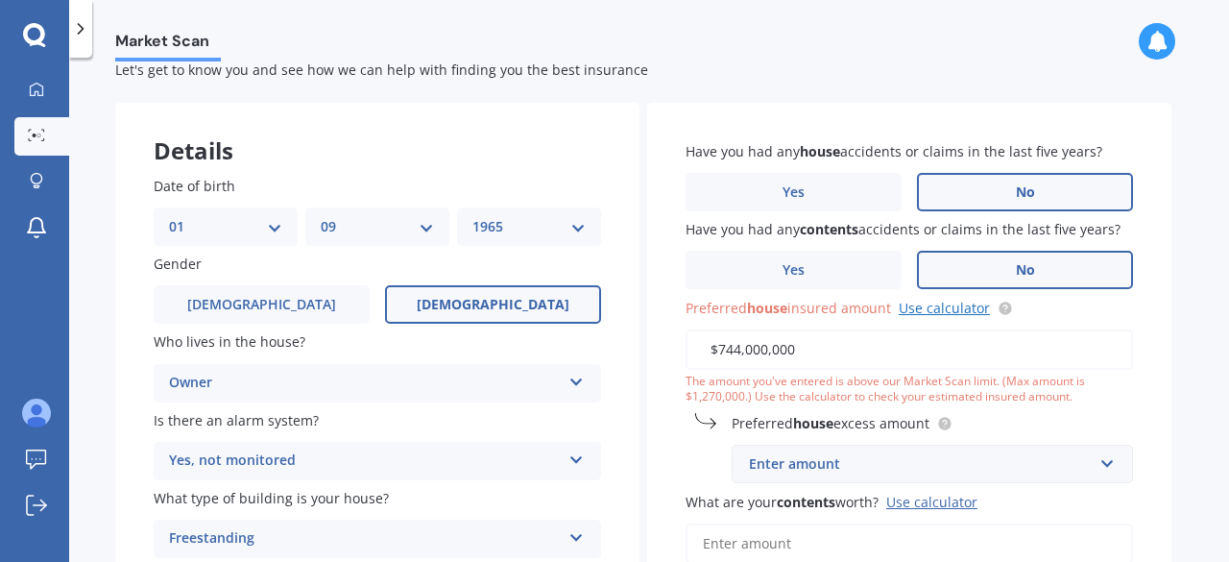
click at [936, 308] on link "Use calculator" at bounding box center [943, 308] width 91 height 18
drag, startPoint x: 734, startPoint y: 348, endPoint x: 839, endPoint y: 347, distance: 104.6
click at [839, 347] on input "$744,000,000" at bounding box center [908, 349] width 447 height 40
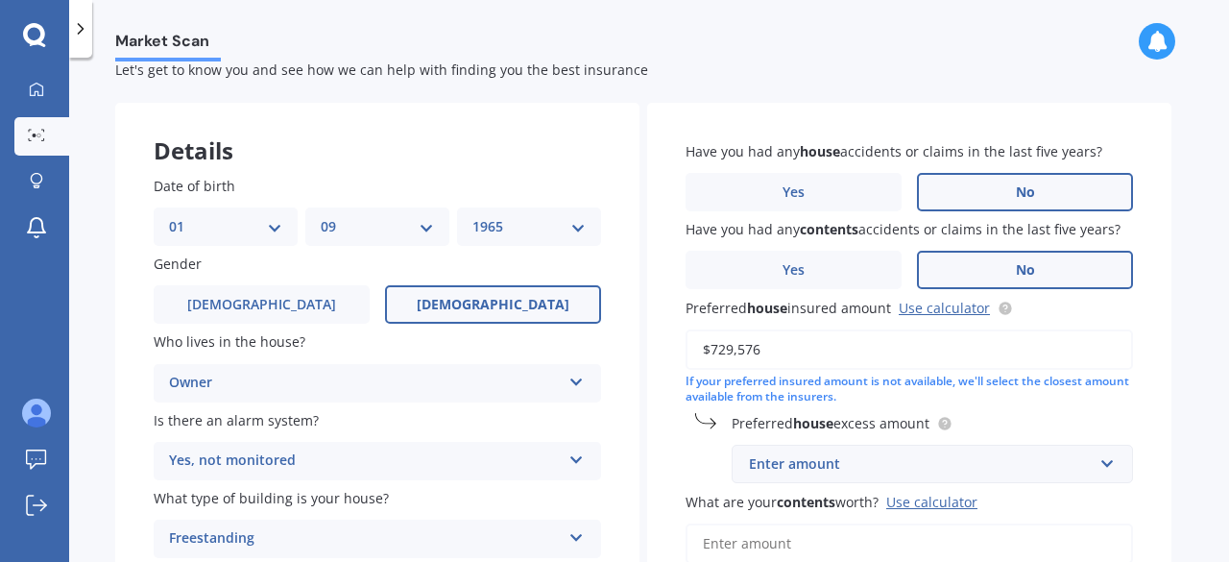
drag, startPoint x: 747, startPoint y: 347, endPoint x: 766, endPoint y: 348, distance: 19.3
click at [766, 348] on input "$729,576" at bounding box center [908, 349] width 447 height 40
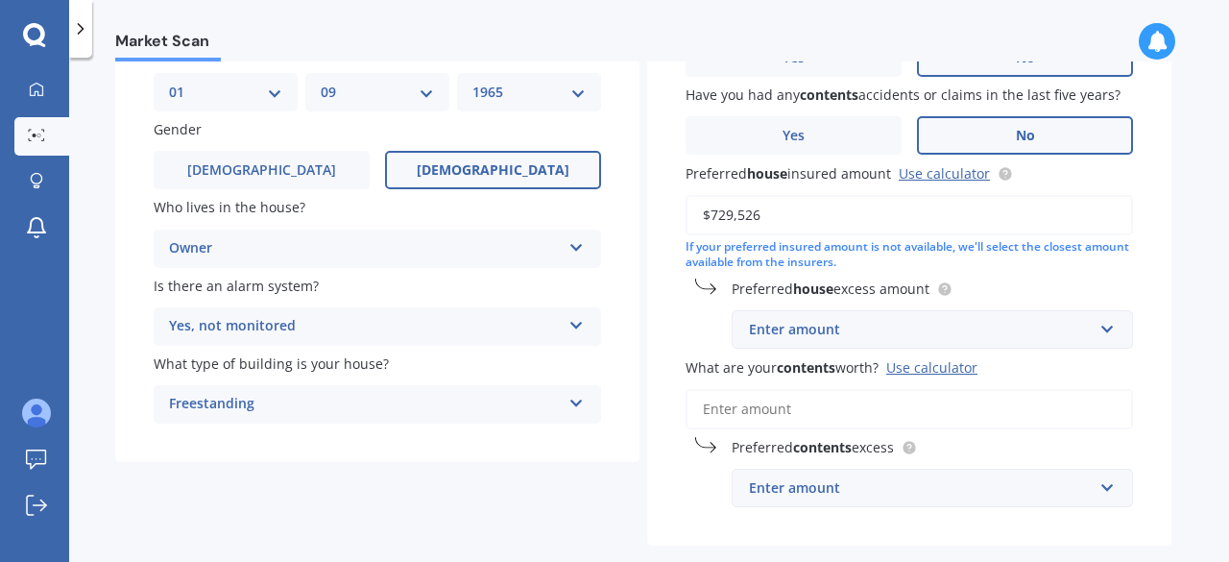
scroll to position [244, 0]
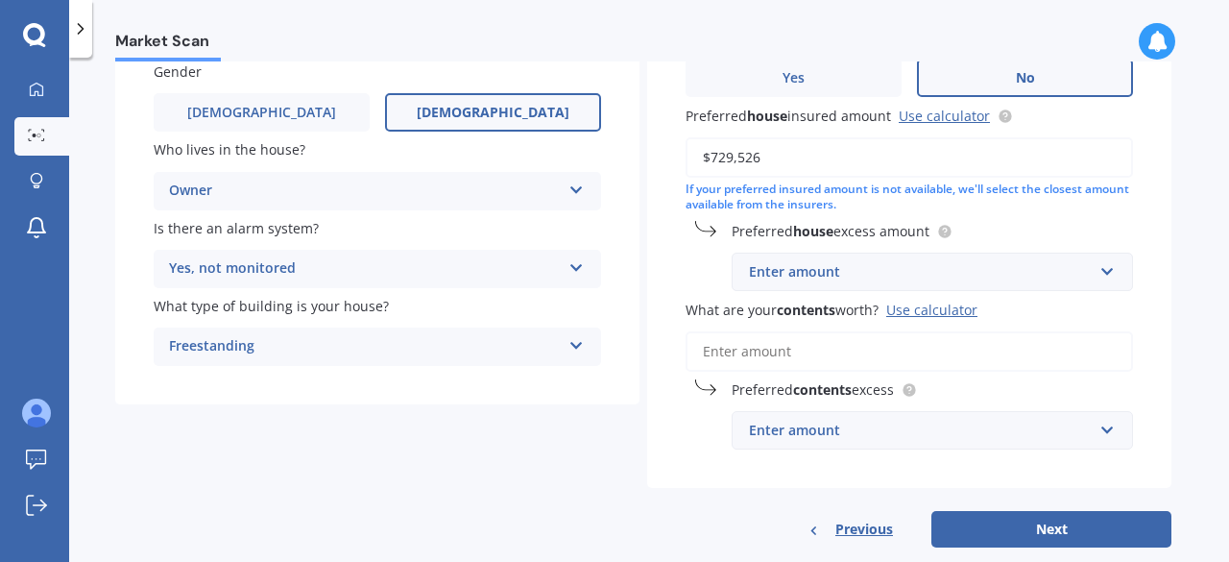
type input "$729,526"
click at [1104, 274] on input "text" at bounding box center [925, 271] width 384 height 36
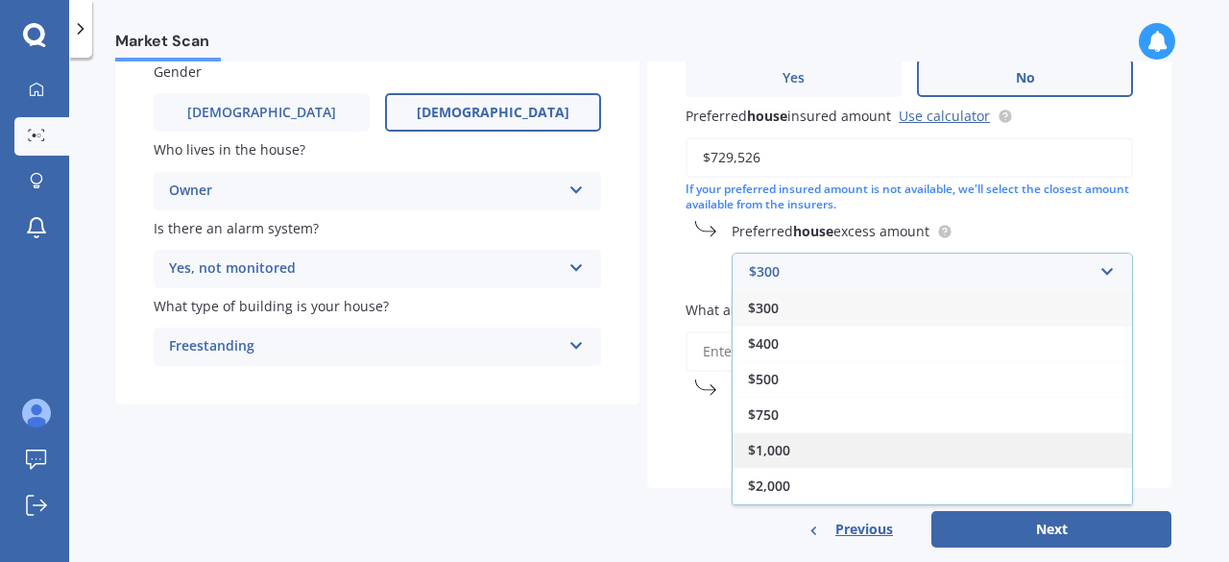
click at [864, 450] on div "$1,000" at bounding box center [931, 450] width 399 height 36
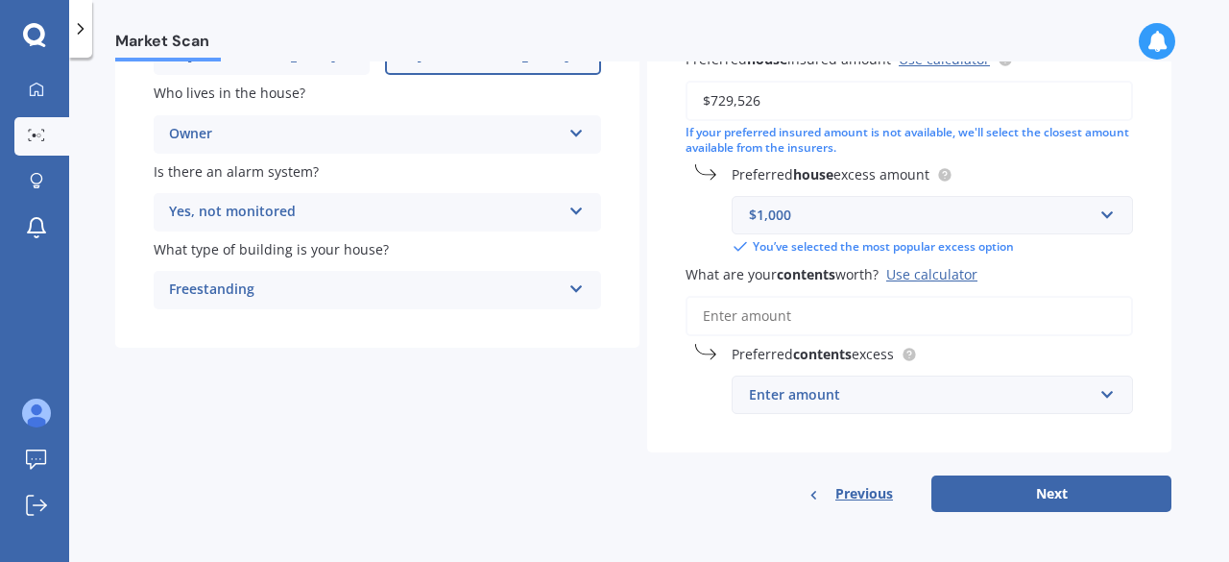
scroll to position [301, 0]
click at [702, 315] on input "What are your contents worth? Use calculator" at bounding box center [908, 316] width 447 height 40
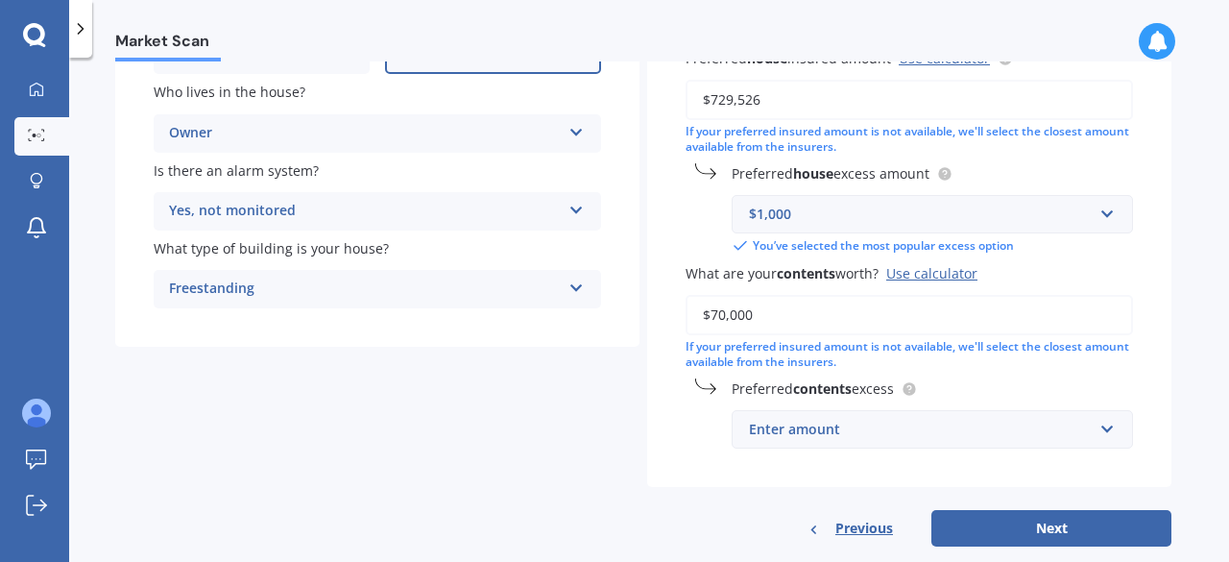
scroll to position [338, 0]
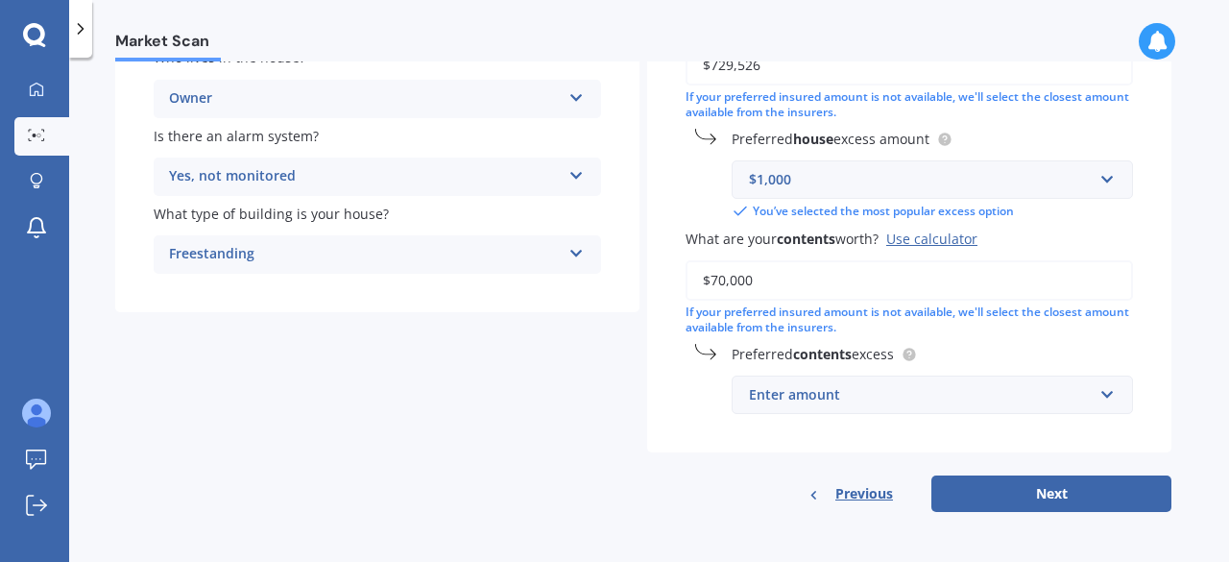
type input "$70,000"
click at [1107, 394] on input "text" at bounding box center [925, 394] width 384 height 36
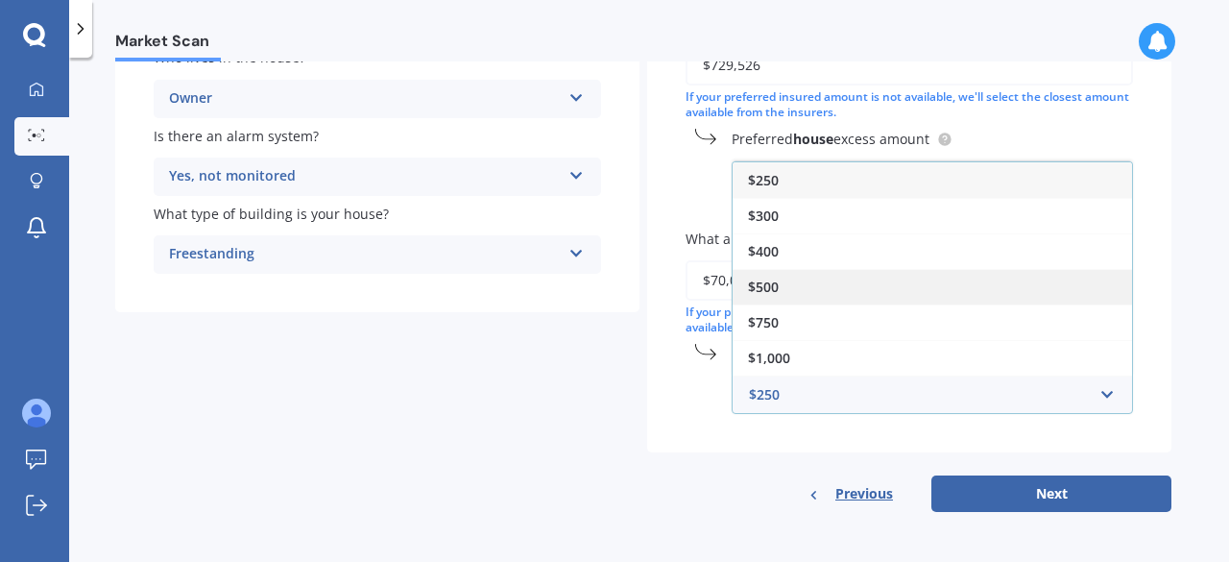
click at [1000, 296] on div "$500" at bounding box center [931, 287] width 399 height 36
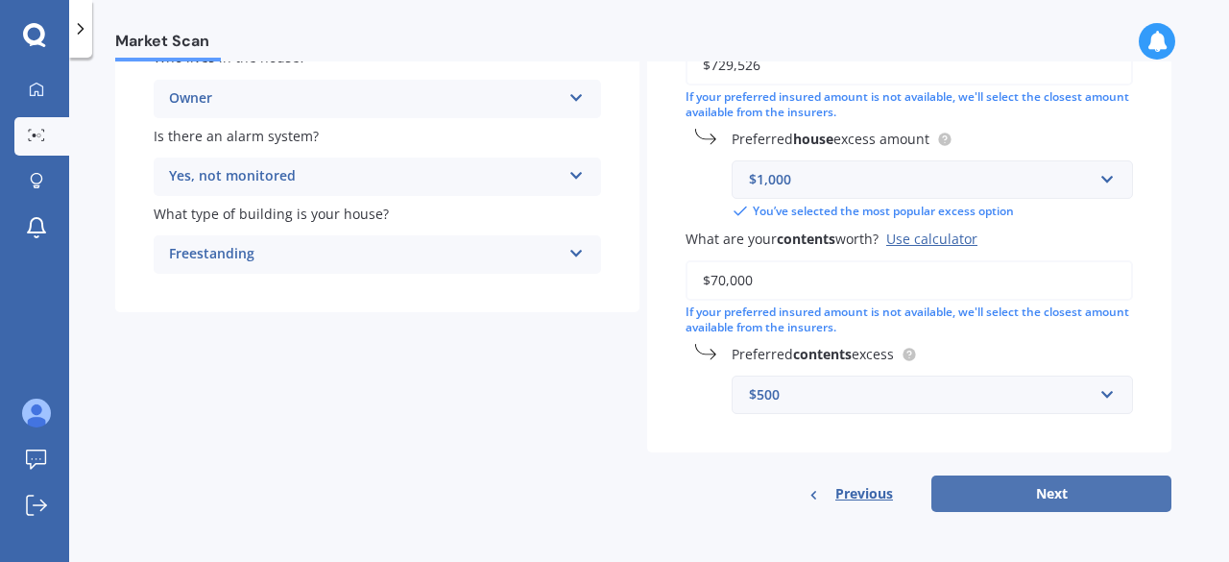
click at [1044, 491] on button "Next" at bounding box center [1051, 493] width 240 height 36
select select "01"
select select "09"
select select "1965"
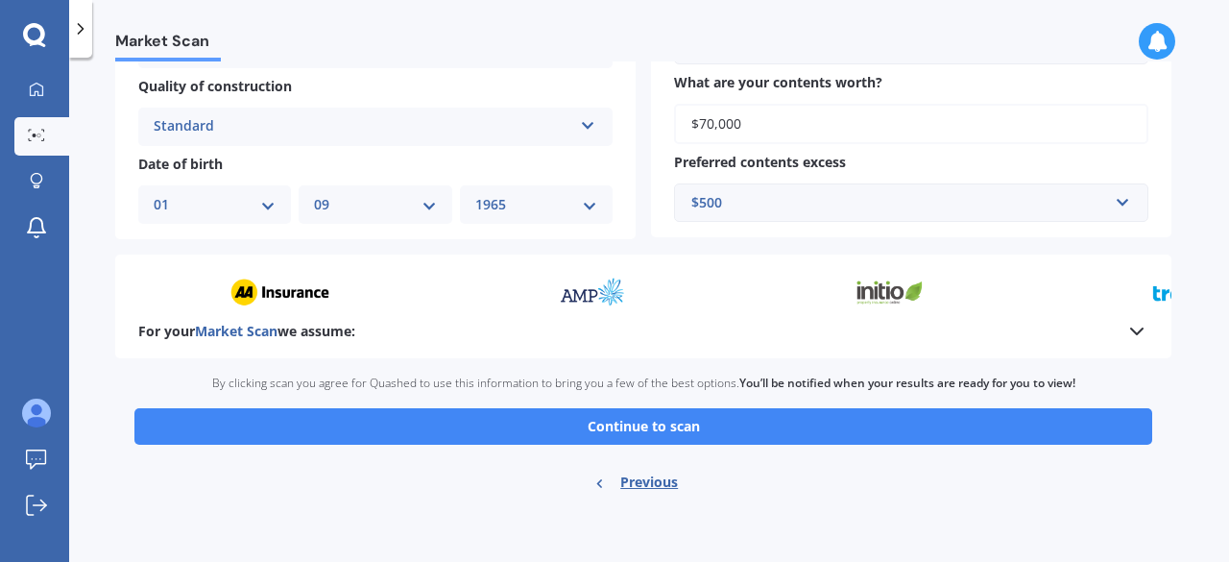
scroll to position [727, 0]
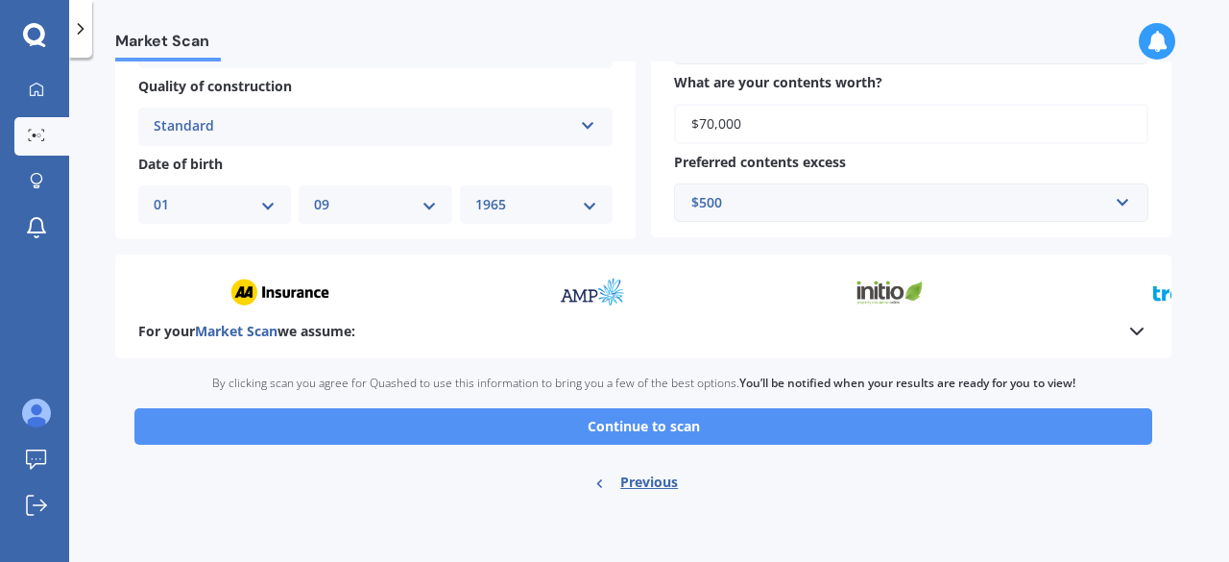
click at [647, 423] on button "Continue to scan" at bounding box center [642, 426] width 1017 height 36
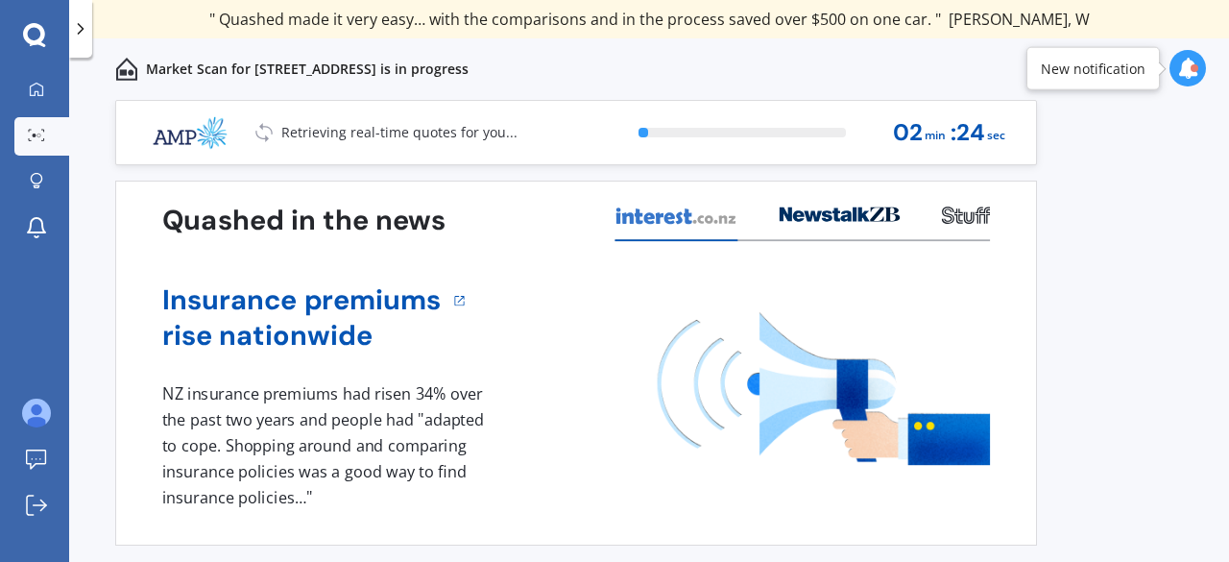
scroll to position [58, 0]
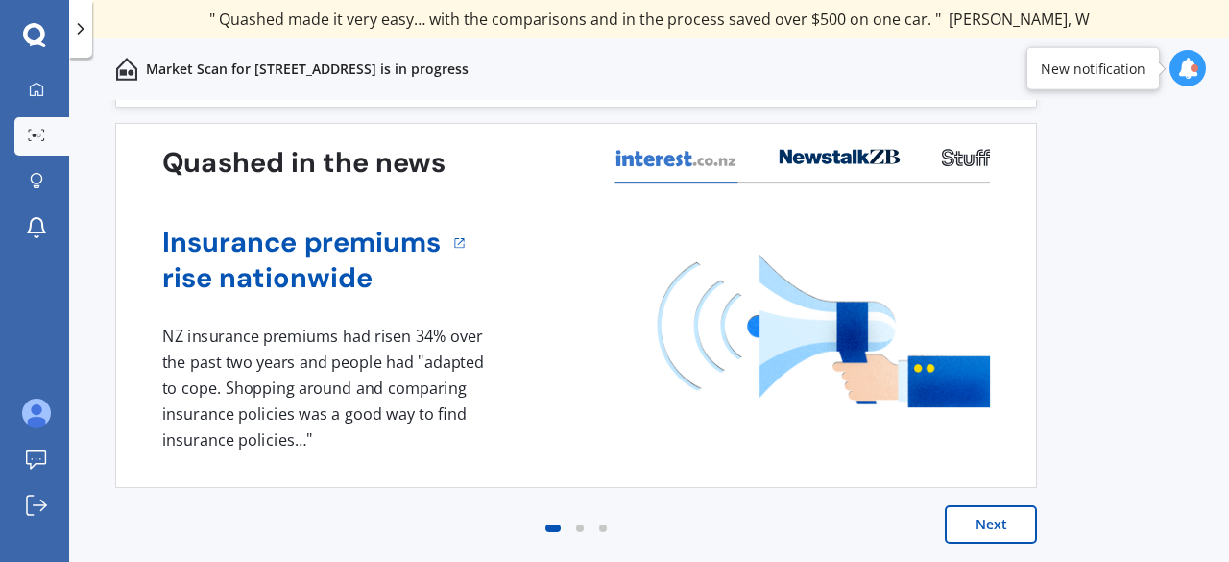
click at [994, 515] on button "Next" at bounding box center [991, 524] width 92 height 38
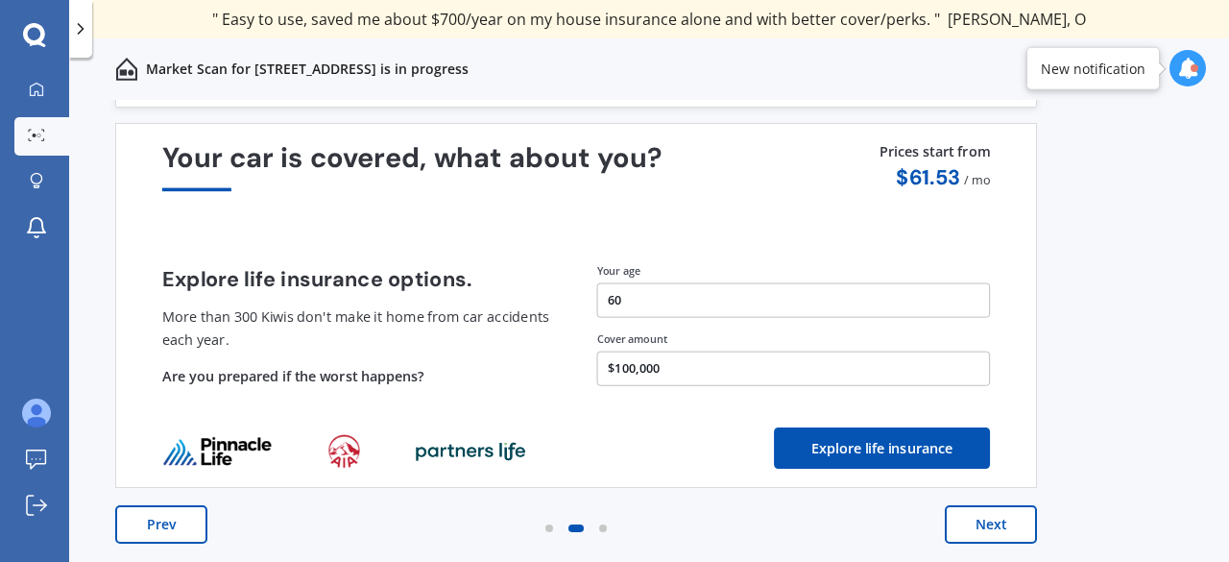
click at [972, 528] on button "Next" at bounding box center [991, 524] width 92 height 38
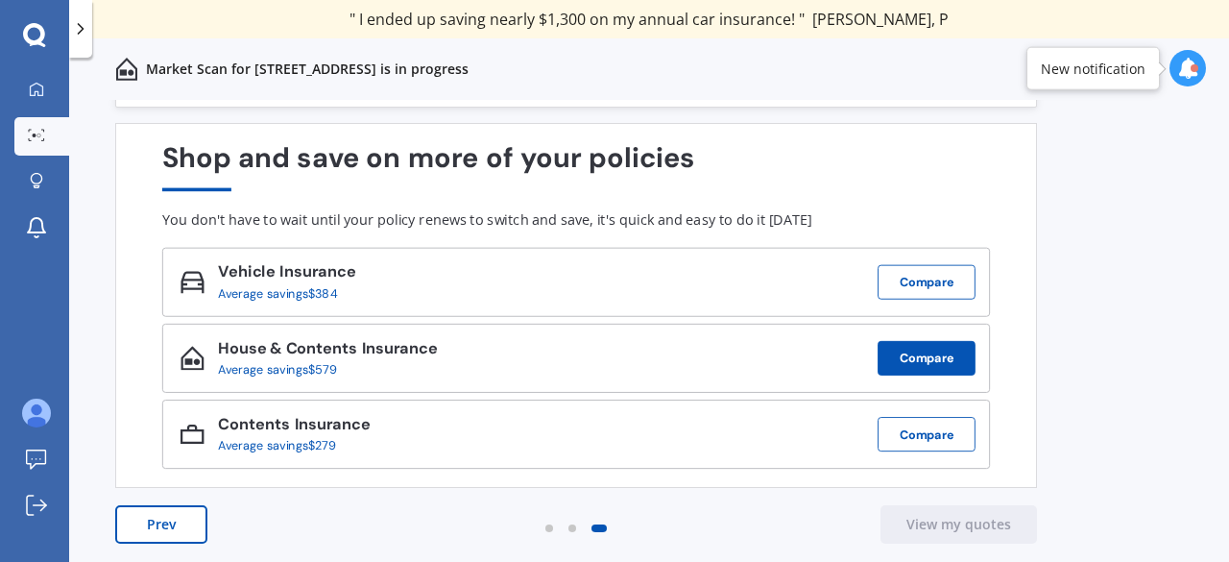
click at [933, 361] on button "Compare" at bounding box center [926, 358] width 98 height 35
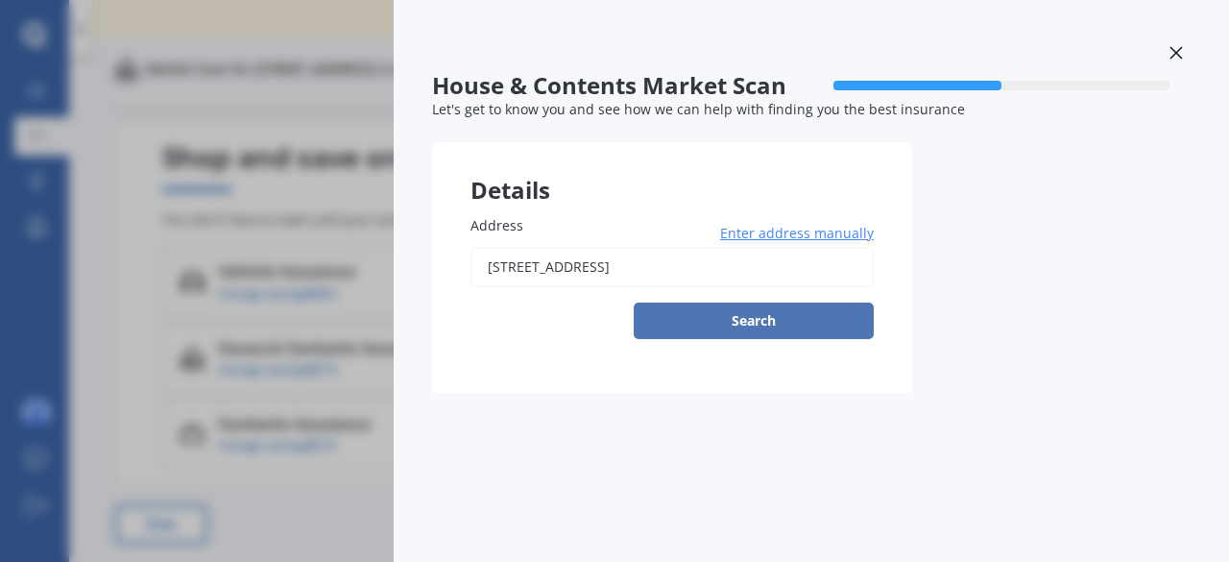
click at [714, 323] on button "Search" at bounding box center [754, 320] width 240 height 36
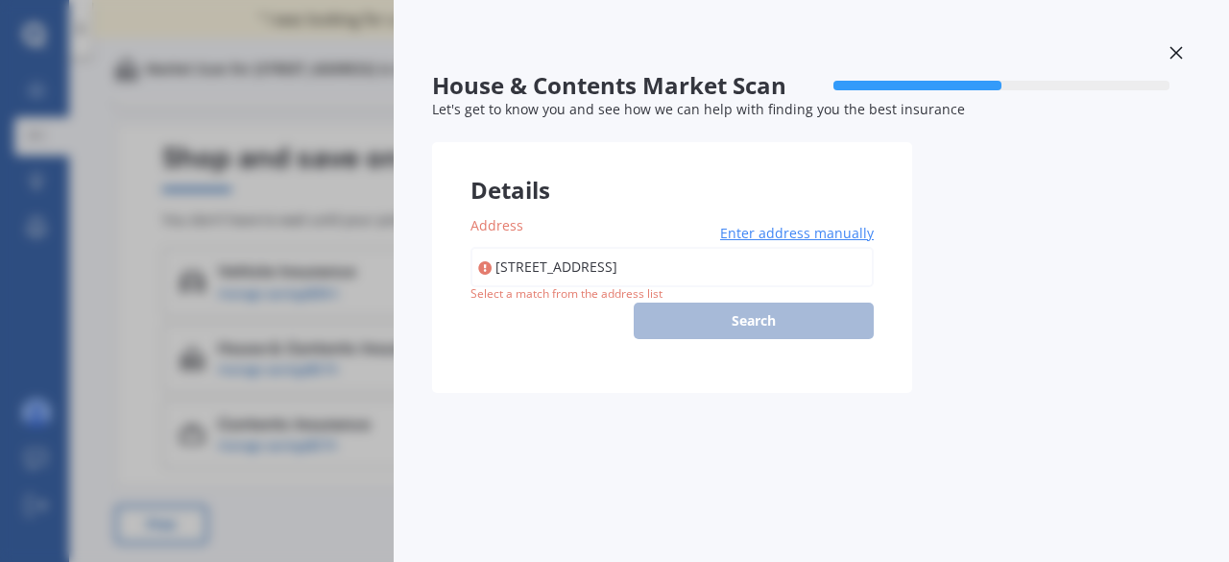
type input "[STREET_ADDRESS]"
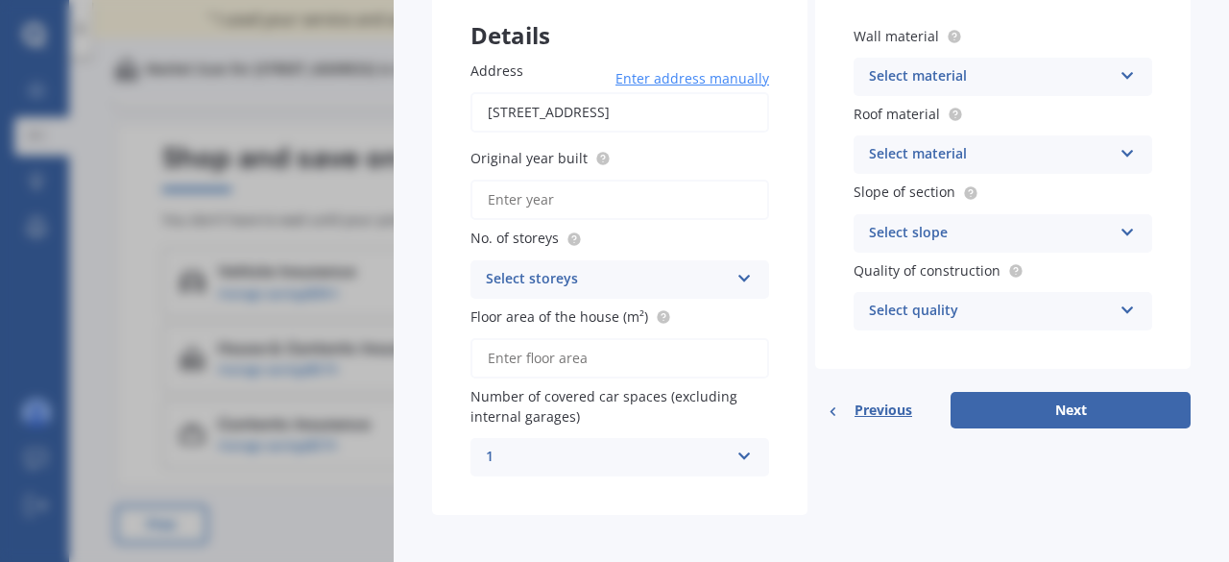
scroll to position [162, 0]
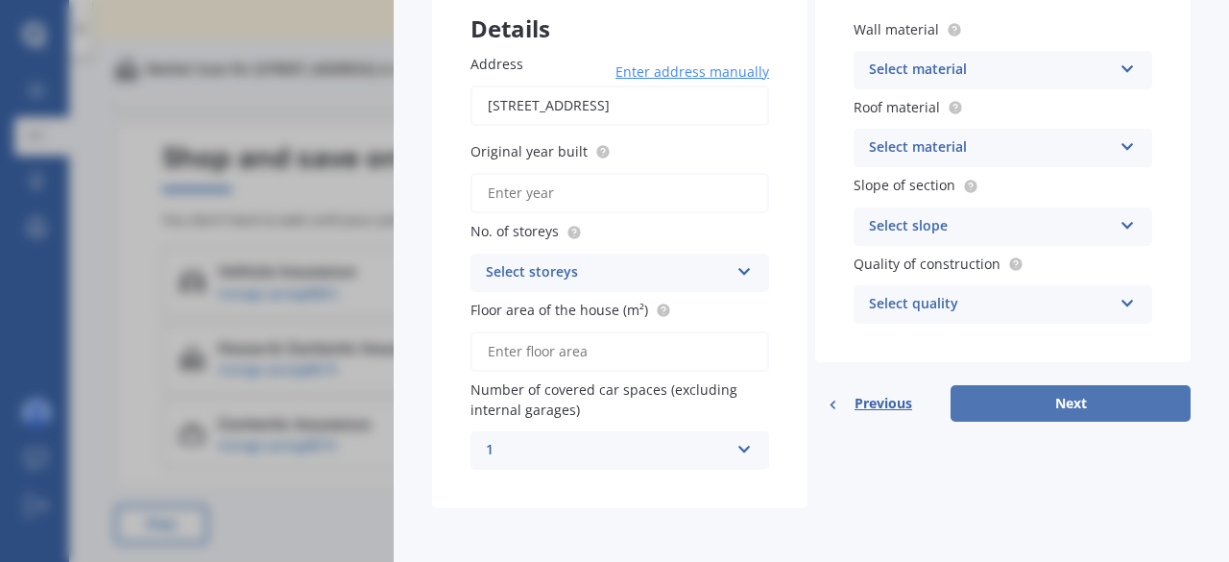
click at [1065, 414] on button "Next" at bounding box center [1070, 403] width 240 height 36
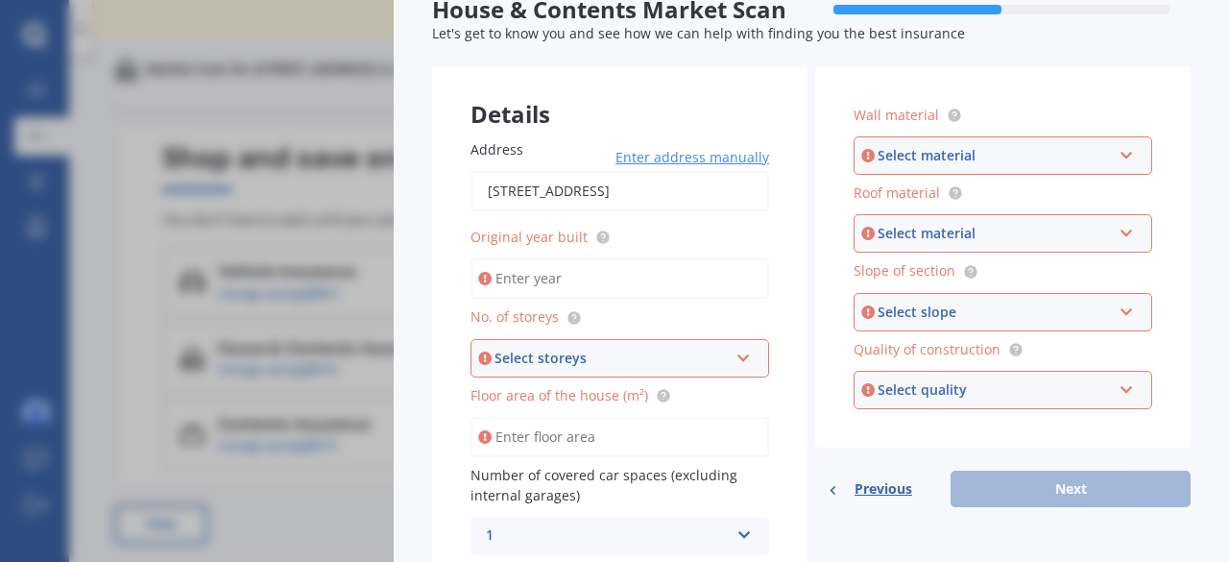
scroll to position [0, 0]
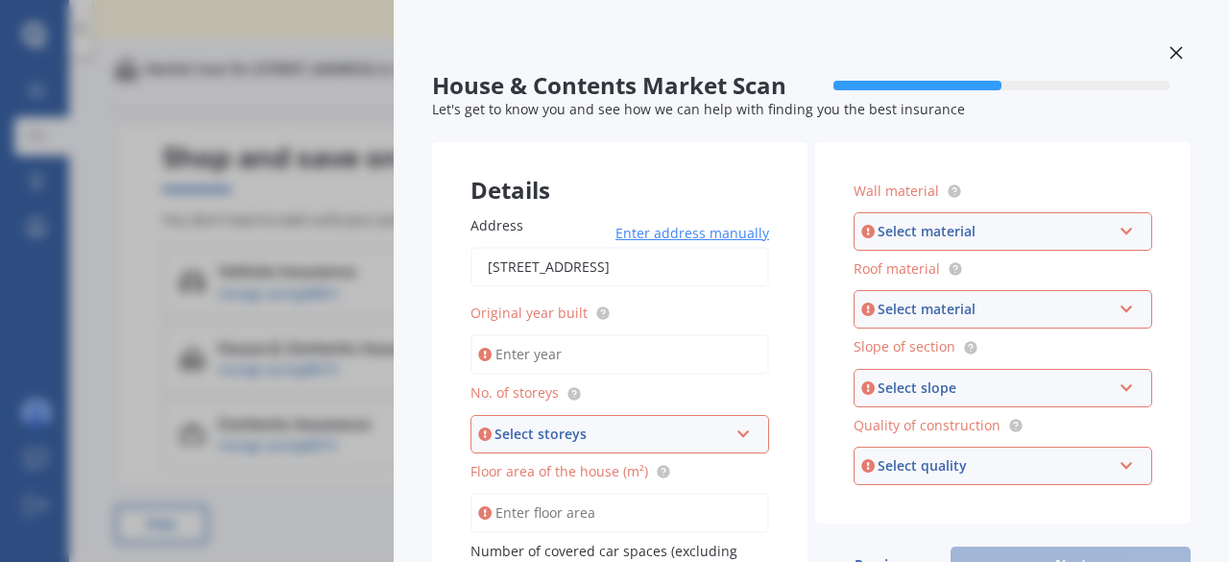
click at [1169, 51] on icon at bounding box center [1175, 52] width 13 height 13
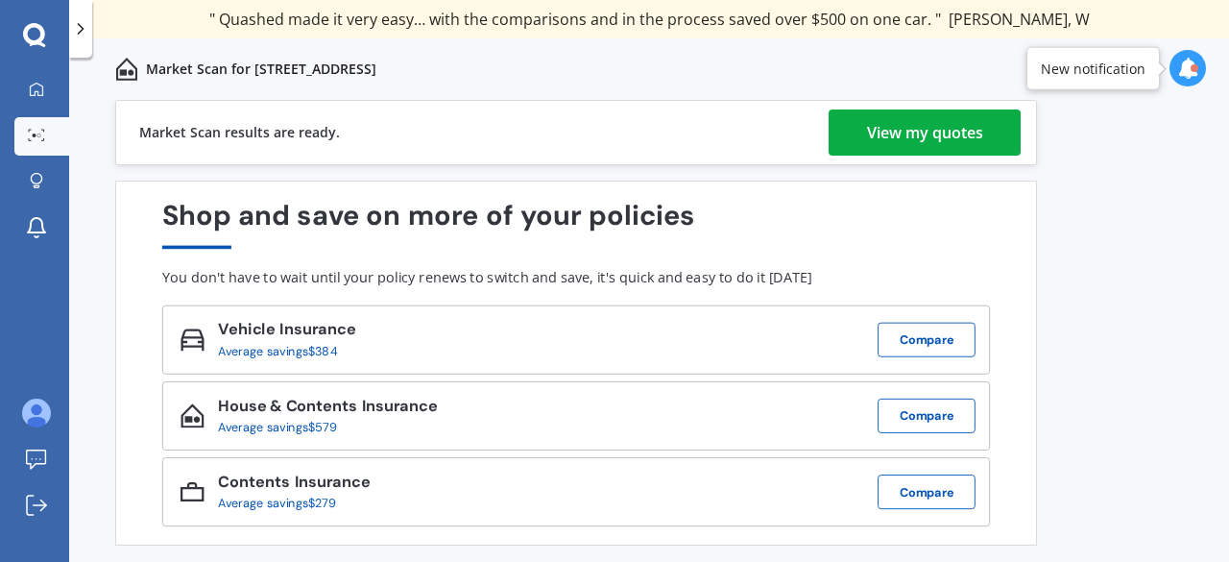
click at [955, 131] on div "View my quotes" at bounding box center [925, 132] width 116 height 46
